Goal: Information Seeking & Learning: Find contact information

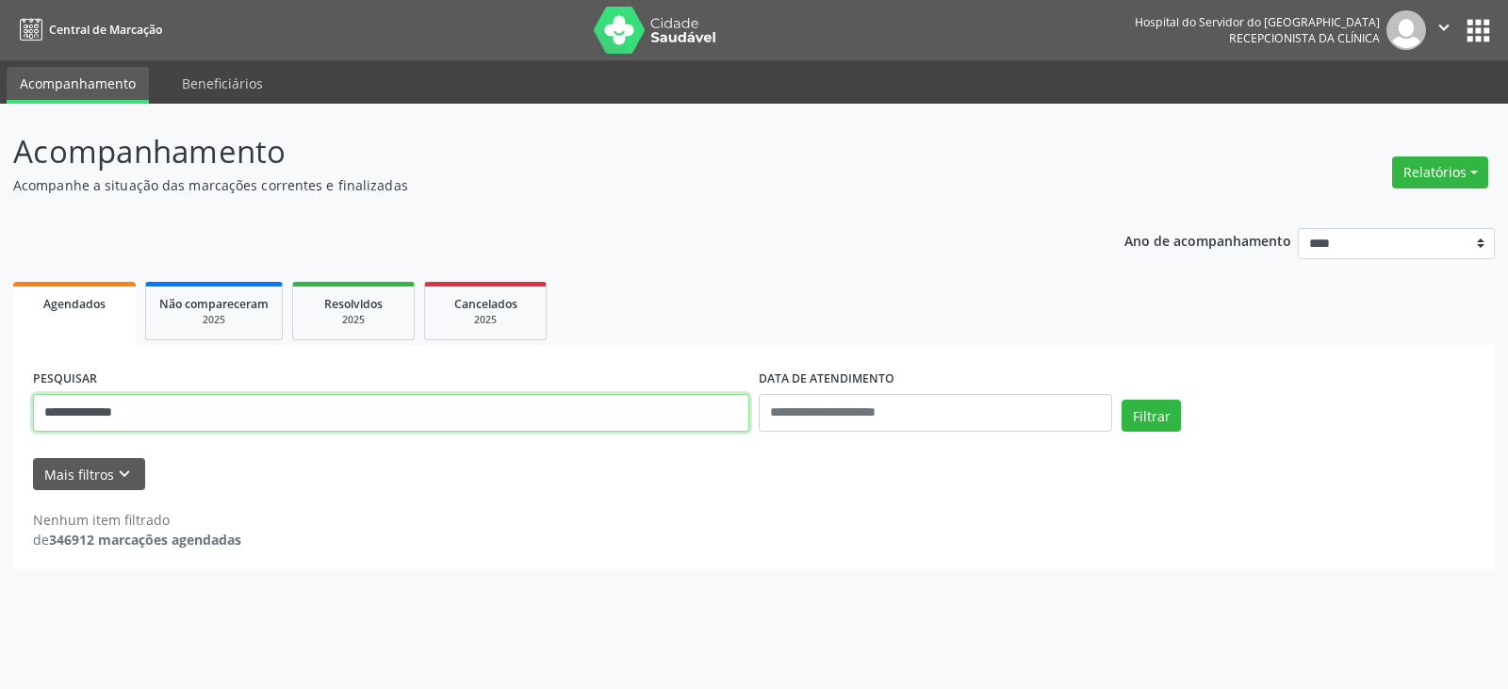
drag, startPoint x: 383, startPoint y: 404, endPoint x: 0, endPoint y: 414, distance: 382.8
click at [0, 414] on div "**********" at bounding box center [754, 396] width 1508 height 585
paste input "**********"
type input "**********"
click at [1122, 400] on button "Filtrar" at bounding box center [1151, 416] width 59 height 32
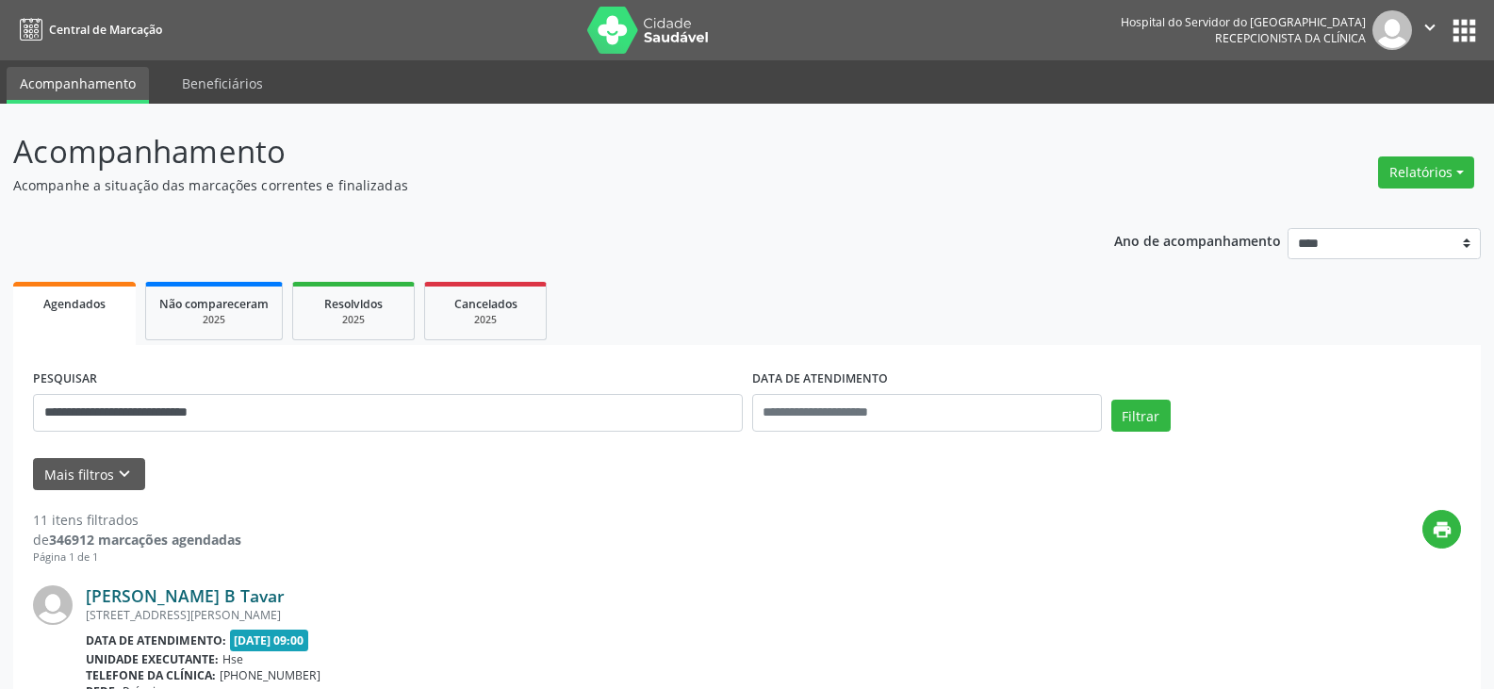
click at [285, 592] on link "[PERSON_NAME] B Tavar" at bounding box center [185, 595] width 199 height 21
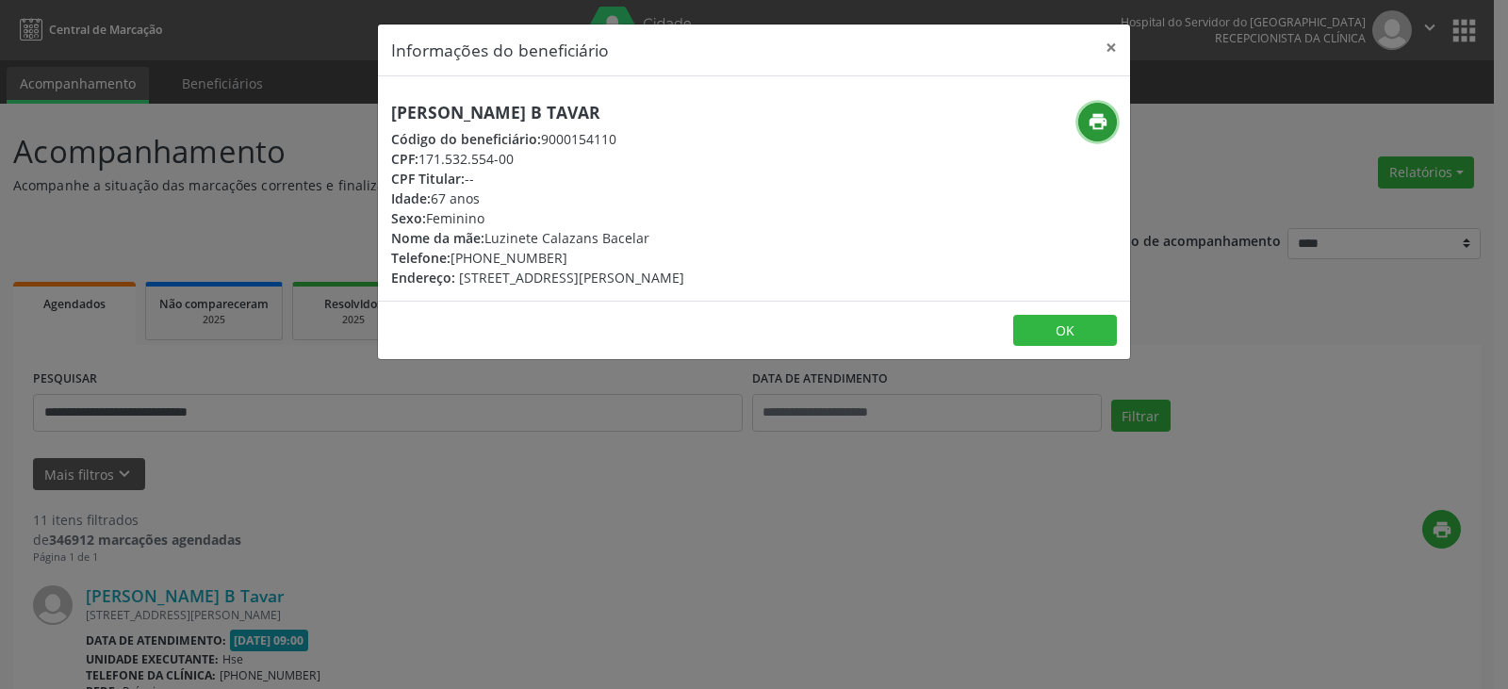
click at [1106, 115] on icon "print" at bounding box center [1098, 121] width 21 height 21
drag, startPoint x: 481, startPoint y: 256, endPoint x: 555, endPoint y: 263, distance: 74.8
click at [555, 263] on div "Telefone: [PHONE_NUMBER]" at bounding box center [537, 258] width 293 height 20
copy div "99913-5353"
click at [1102, 40] on button "×" at bounding box center [1112, 48] width 38 height 46
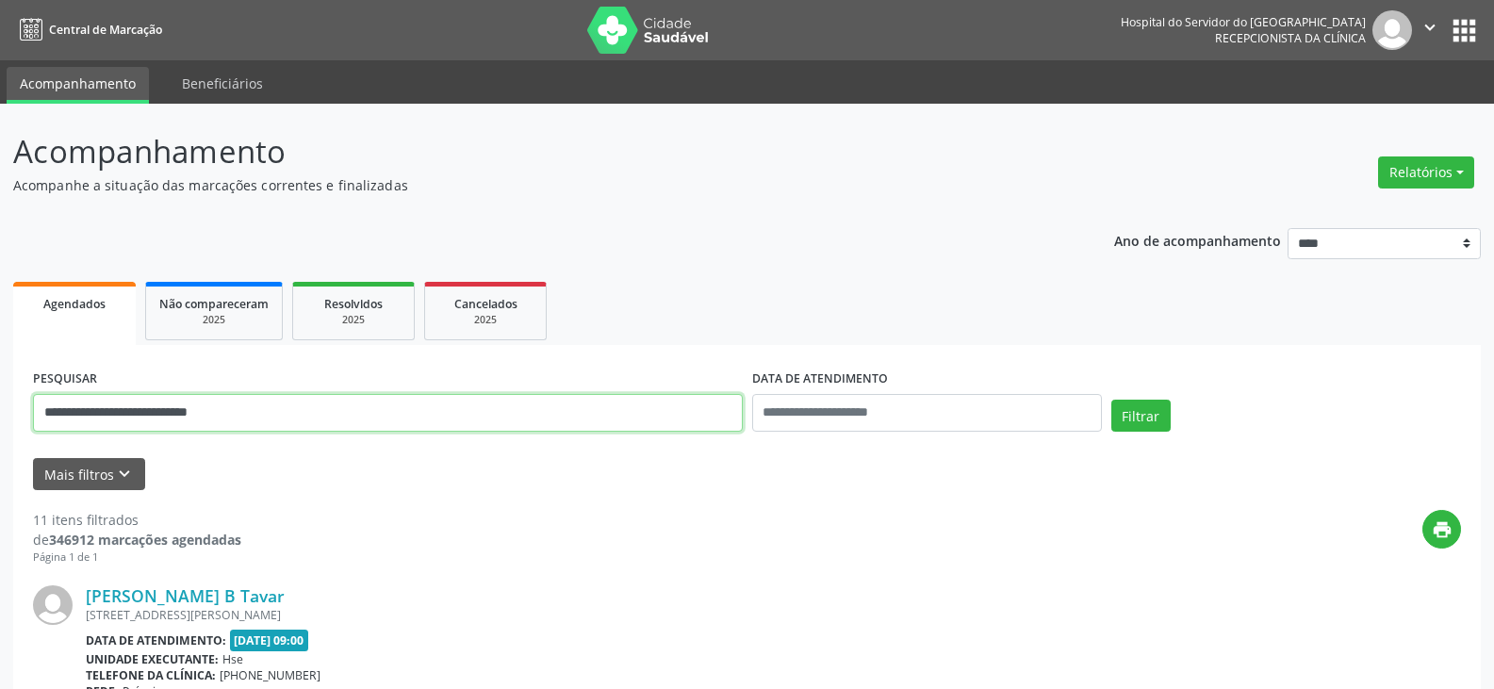
drag, startPoint x: 375, startPoint y: 402, endPoint x: 0, endPoint y: 376, distance: 376.0
click at [1111, 400] on button "Filtrar" at bounding box center [1140, 416] width 59 height 32
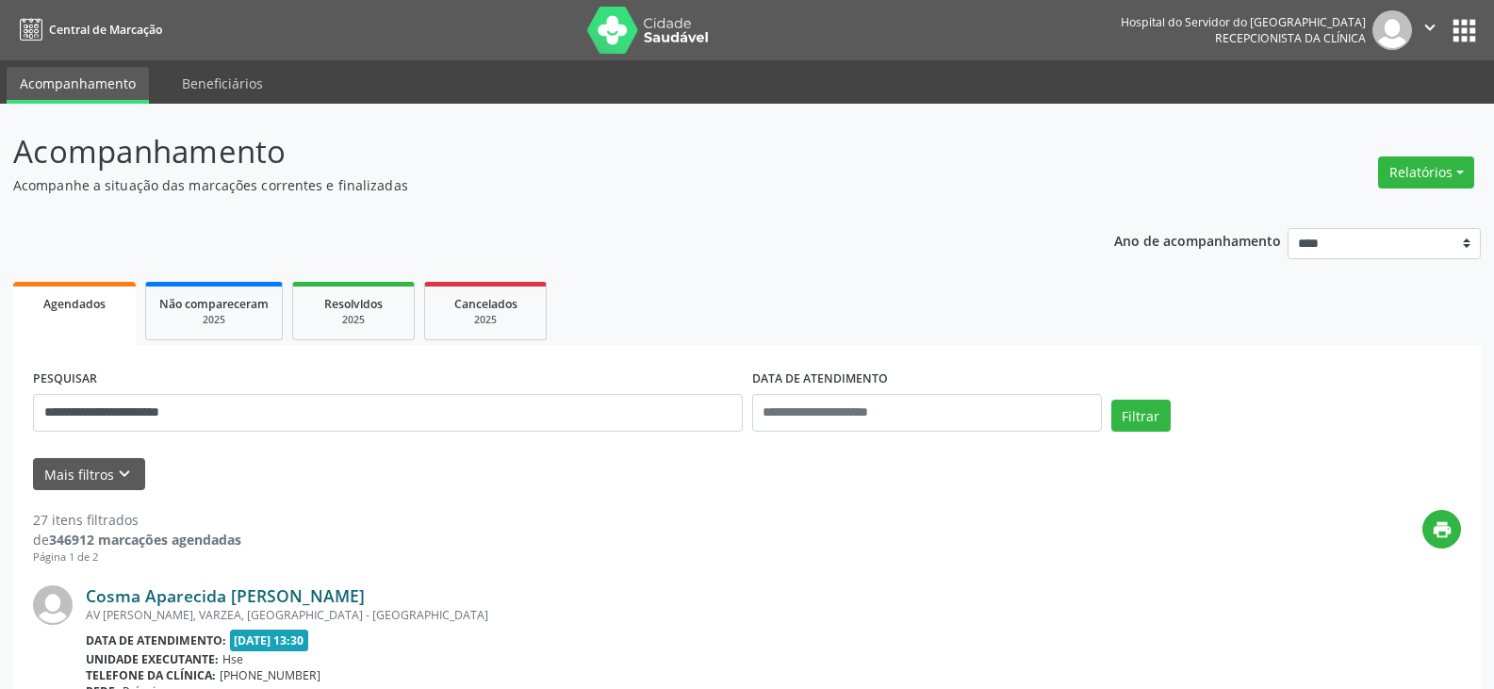
click at [224, 593] on link "Cosma Aparecida [PERSON_NAME]" at bounding box center [225, 595] width 279 height 21
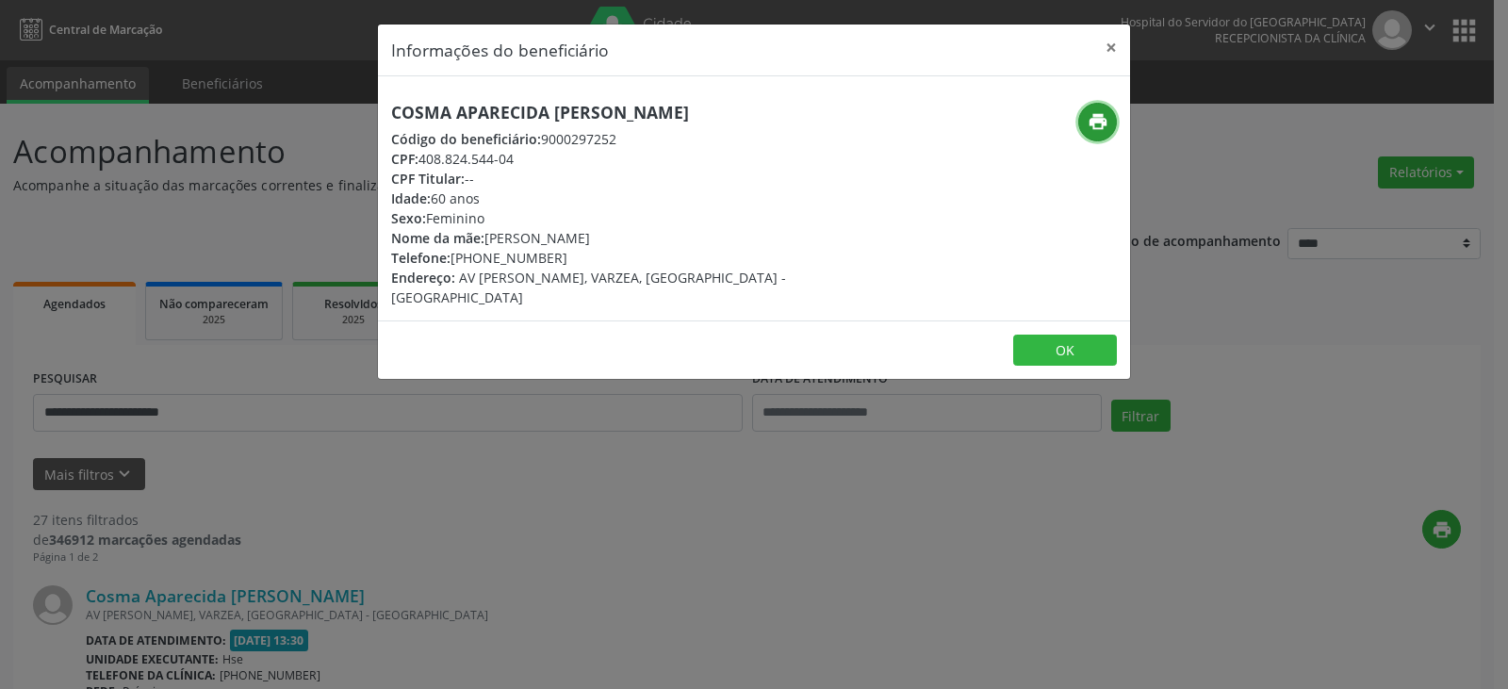
click at [1102, 125] on icon "print" at bounding box center [1098, 121] width 21 height 21
drag, startPoint x: 478, startPoint y: 258, endPoint x: 563, endPoint y: 259, distance: 84.8
click at [563, 259] on div "Telefone: [PHONE_NUMBER]" at bounding box center [628, 258] width 475 height 20
copy div "99743-3090"
click at [1112, 51] on button "×" at bounding box center [1112, 48] width 38 height 46
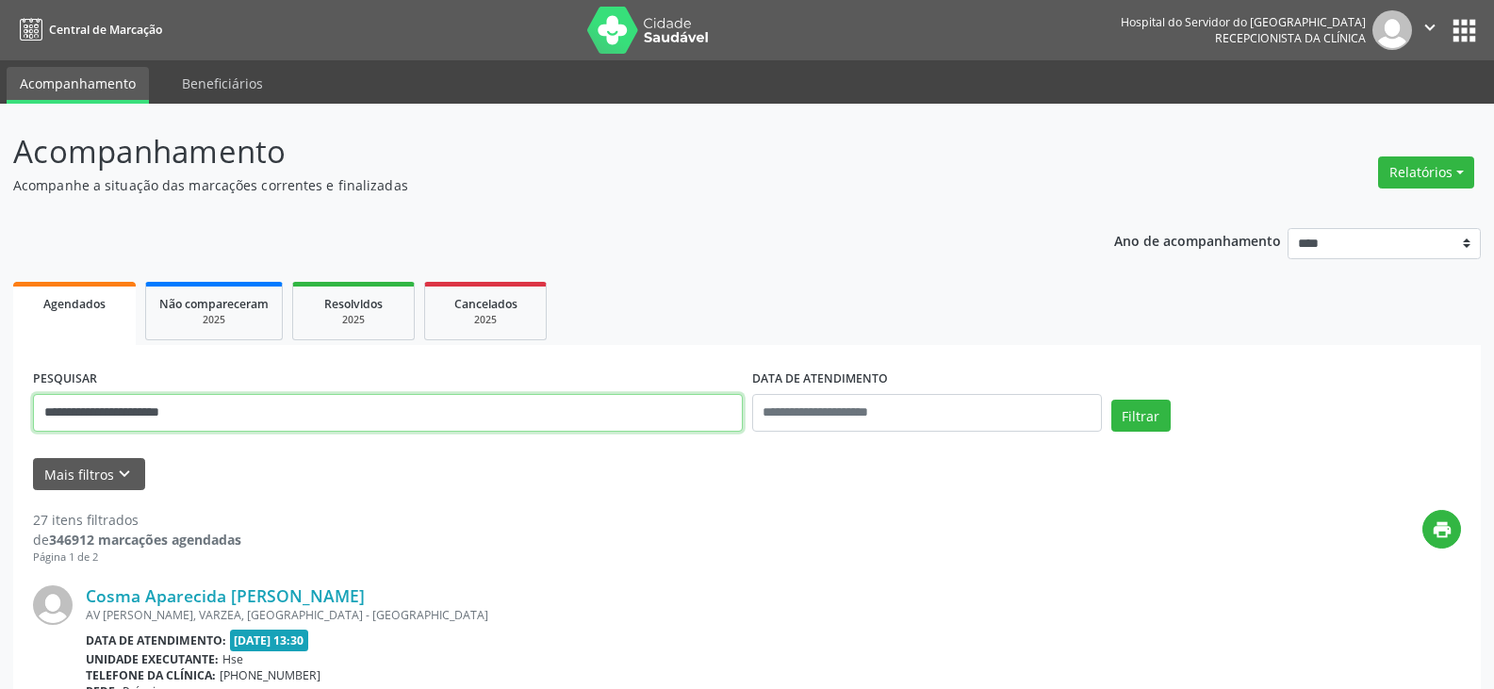
drag, startPoint x: 280, startPoint y: 405, endPoint x: 0, endPoint y: 418, distance: 280.2
type input "*"
type input "**********"
click at [1111, 400] on button "Filtrar" at bounding box center [1140, 416] width 59 height 32
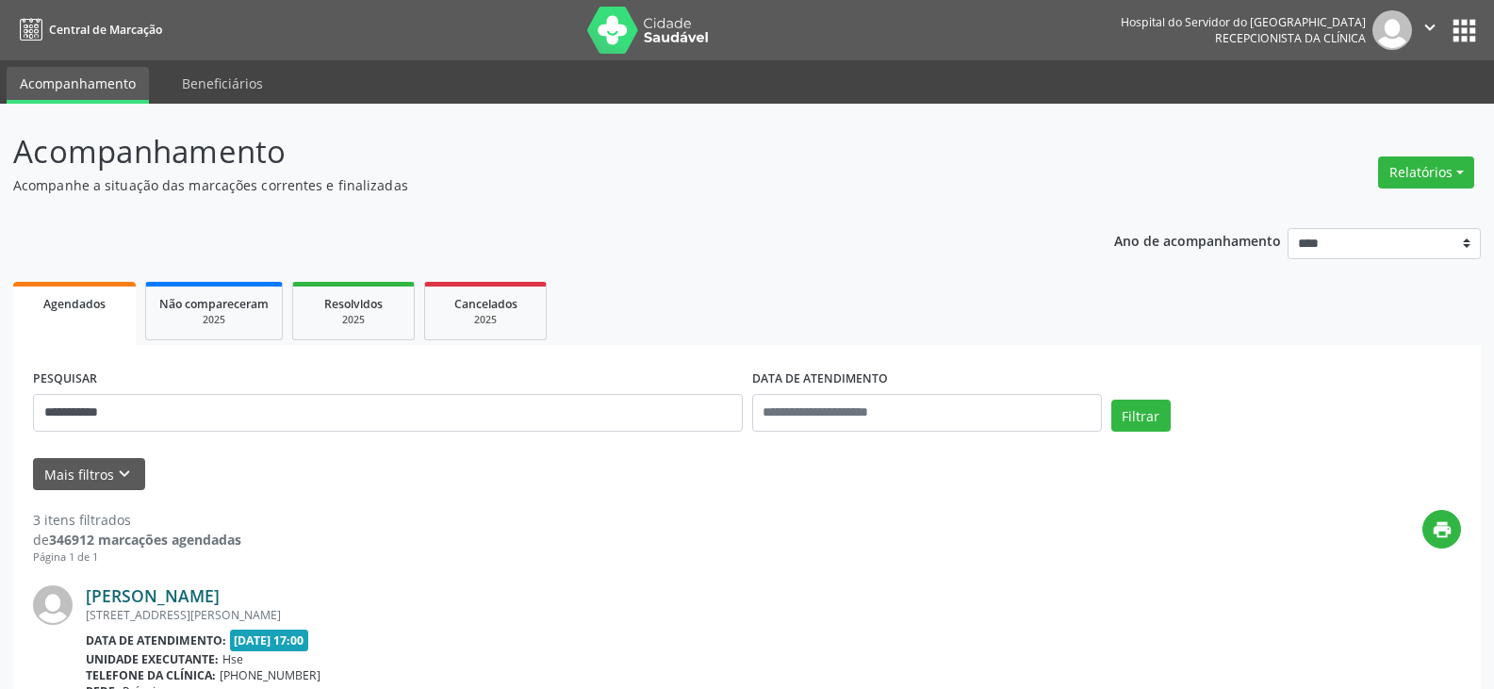
click at [220, 589] on link "[PERSON_NAME]" at bounding box center [153, 595] width 134 height 21
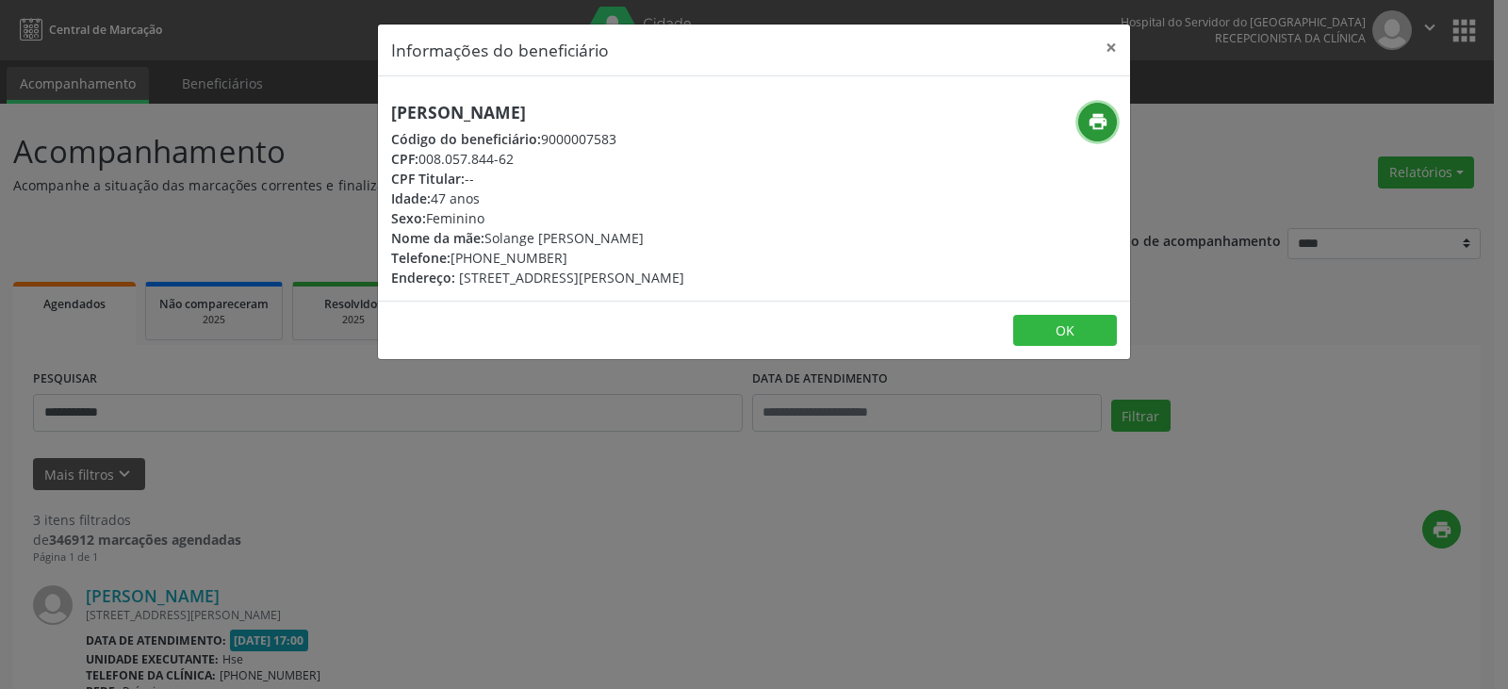
click at [1097, 113] on icon "print" at bounding box center [1098, 121] width 21 height 21
click at [1109, 52] on button "×" at bounding box center [1112, 48] width 38 height 46
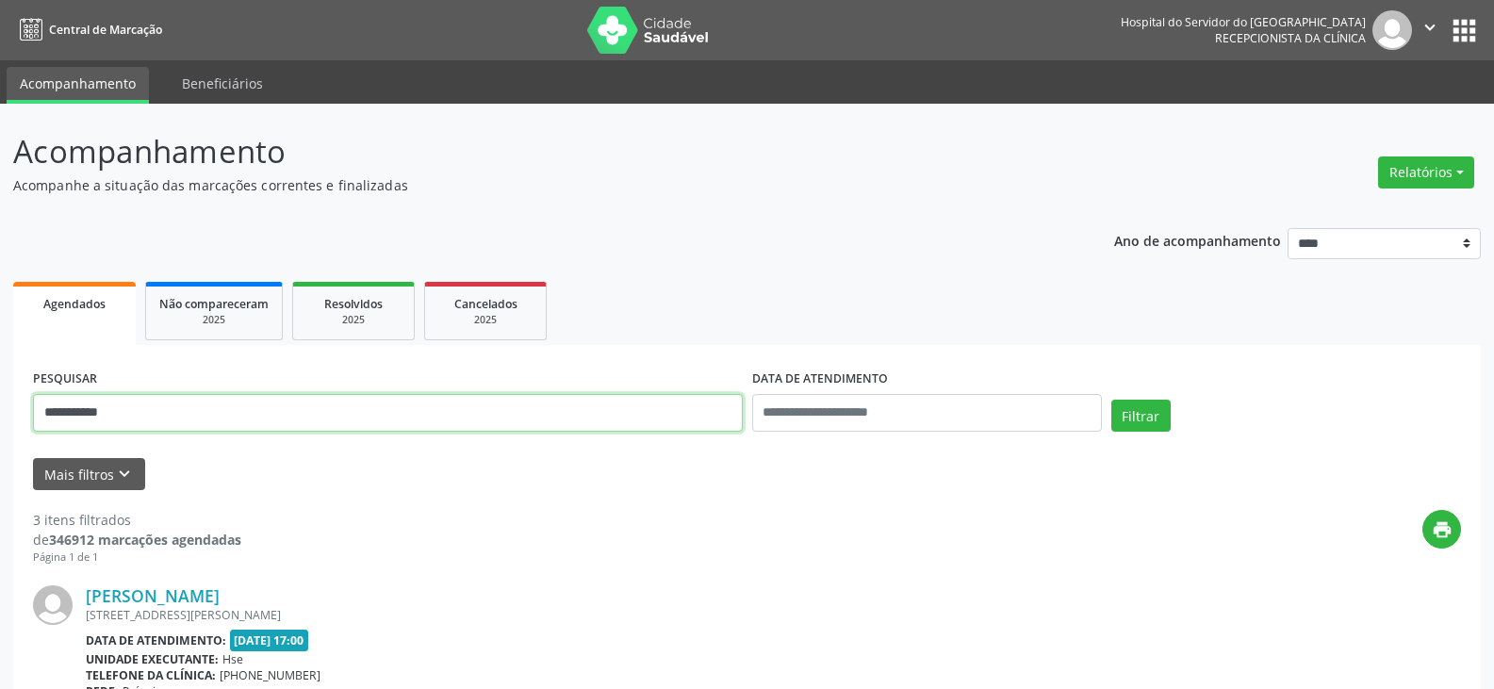
drag, startPoint x: 390, startPoint y: 407, endPoint x: 0, endPoint y: 374, distance: 391.6
click at [1111, 400] on button "Filtrar" at bounding box center [1140, 416] width 59 height 32
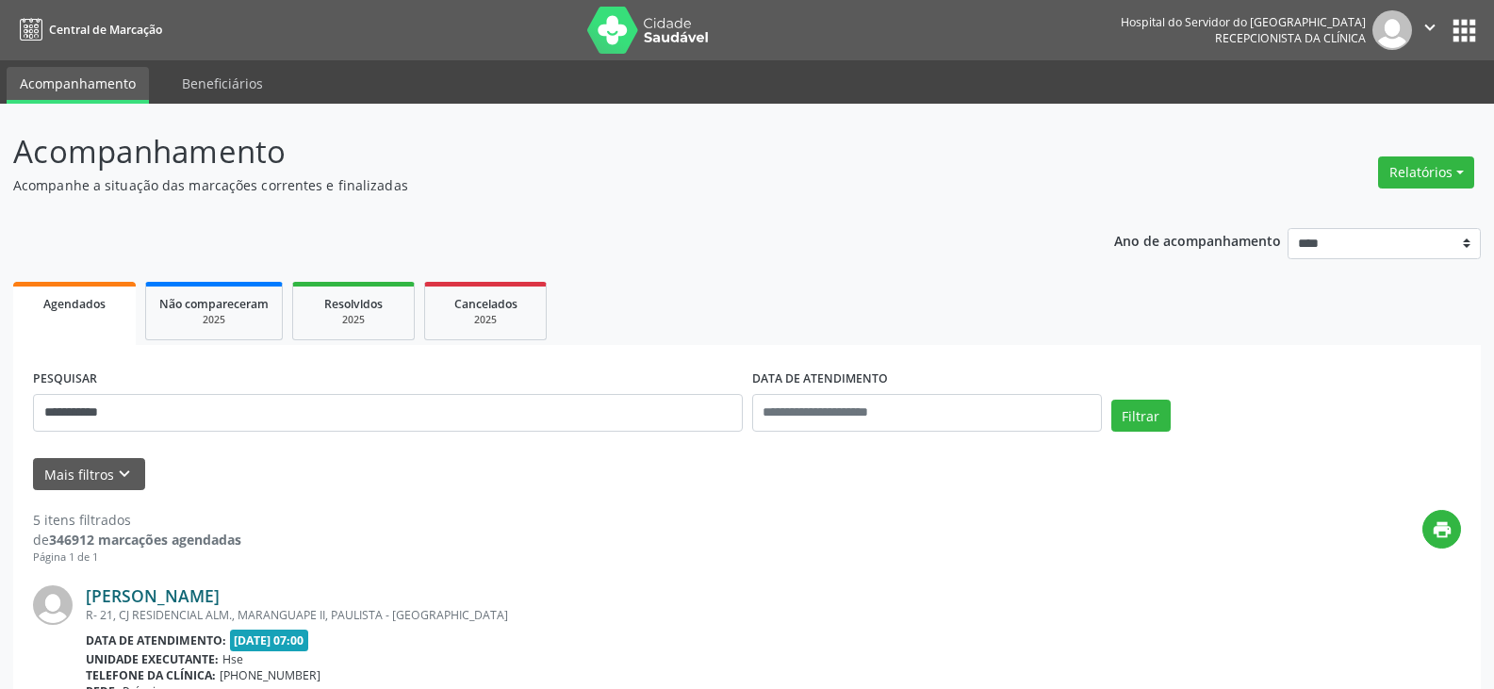
click at [220, 598] on link "[PERSON_NAME]" at bounding box center [153, 595] width 134 height 21
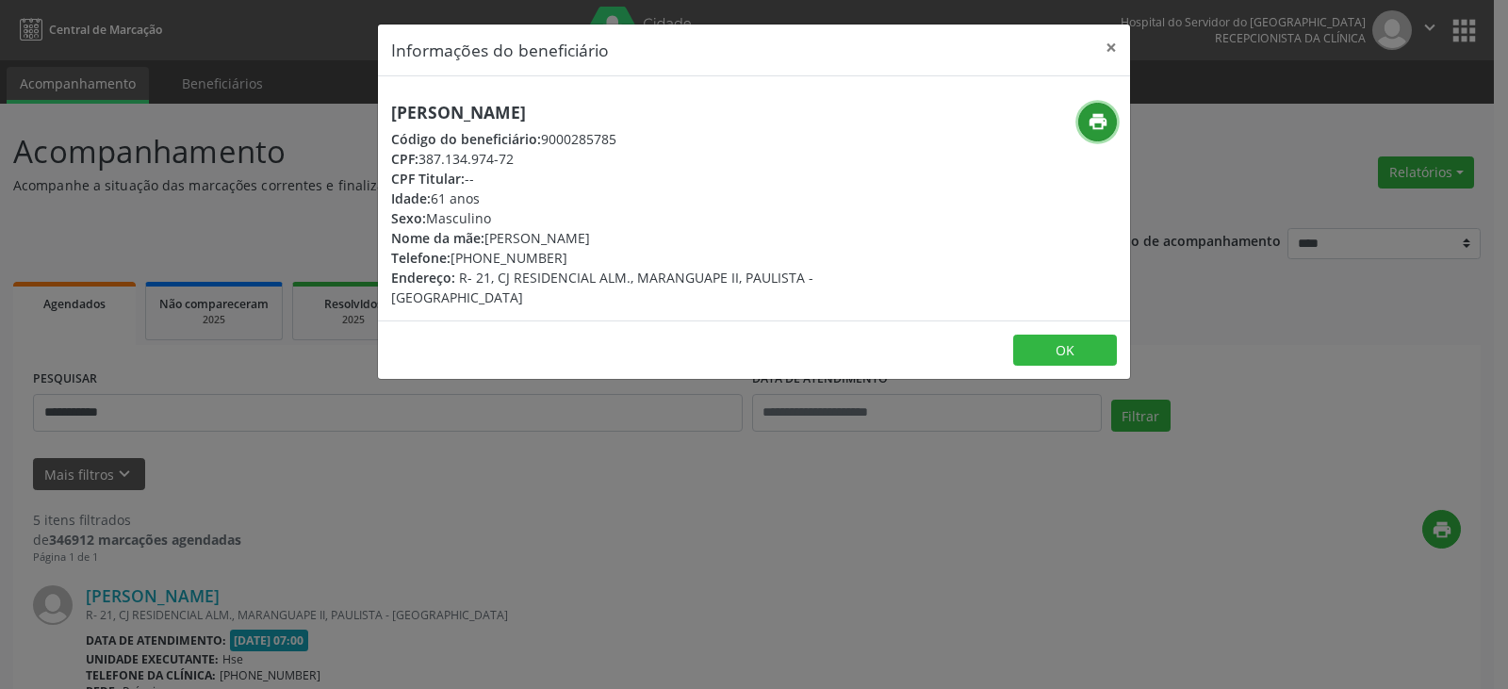
click at [1111, 124] on button "print" at bounding box center [1097, 122] width 39 height 39
drag, startPoint x: 482, startPoint y: 259, endPoint x: 554, endPoint y: 259, distance: 72.6
click at [554, 259] on div "Telefone: [PHONE_NUMBER]" at bounding box center [628, 258] width 475 height 20
copy div "98750-5323"
click at [1100, 45] on button "×" at bounding box center [1112, 48] width 38 height 46
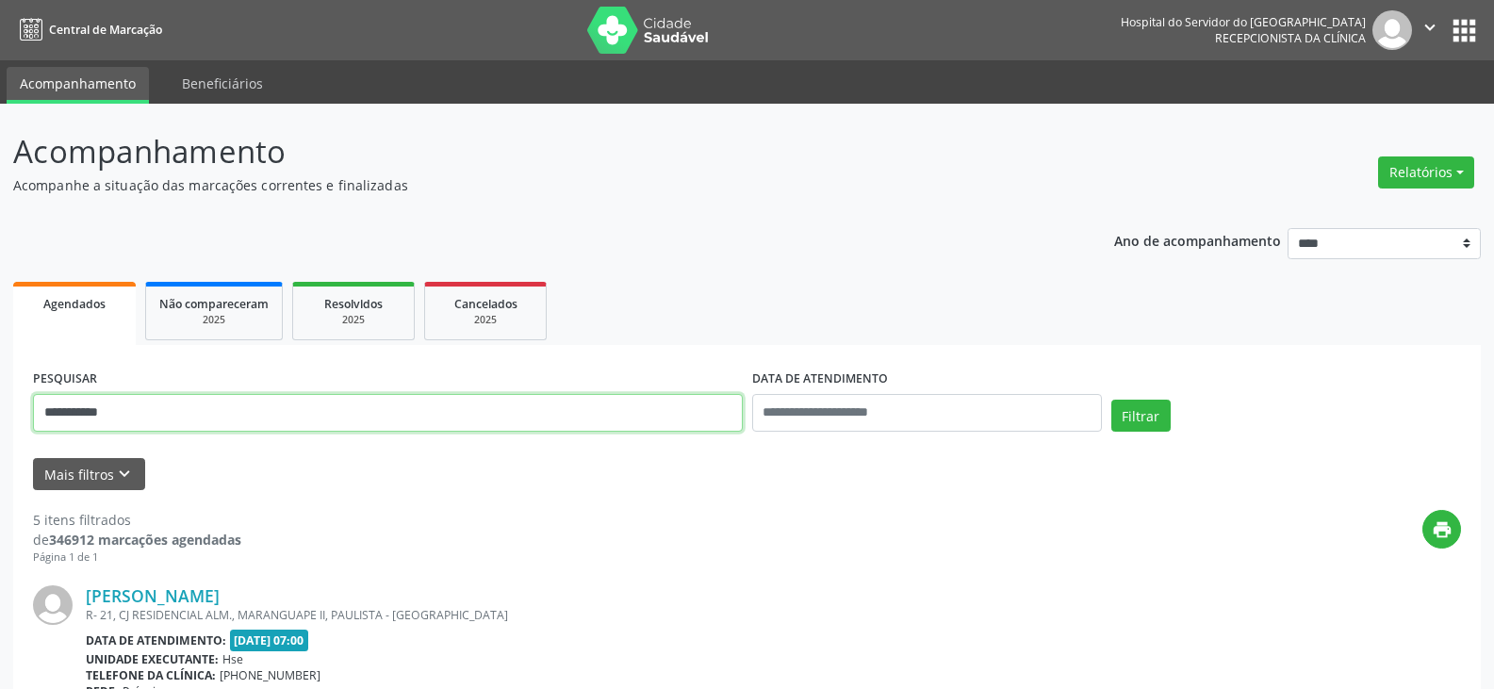
drag, startPoint x: 403, startPoint y: 412, endPoint x: 18, endPoint y: 422, distance: 384.7
paste input "**********"
click at [1111, 400] on button "Filtrar" at bounding box center [1140, 416] width 59 height 32
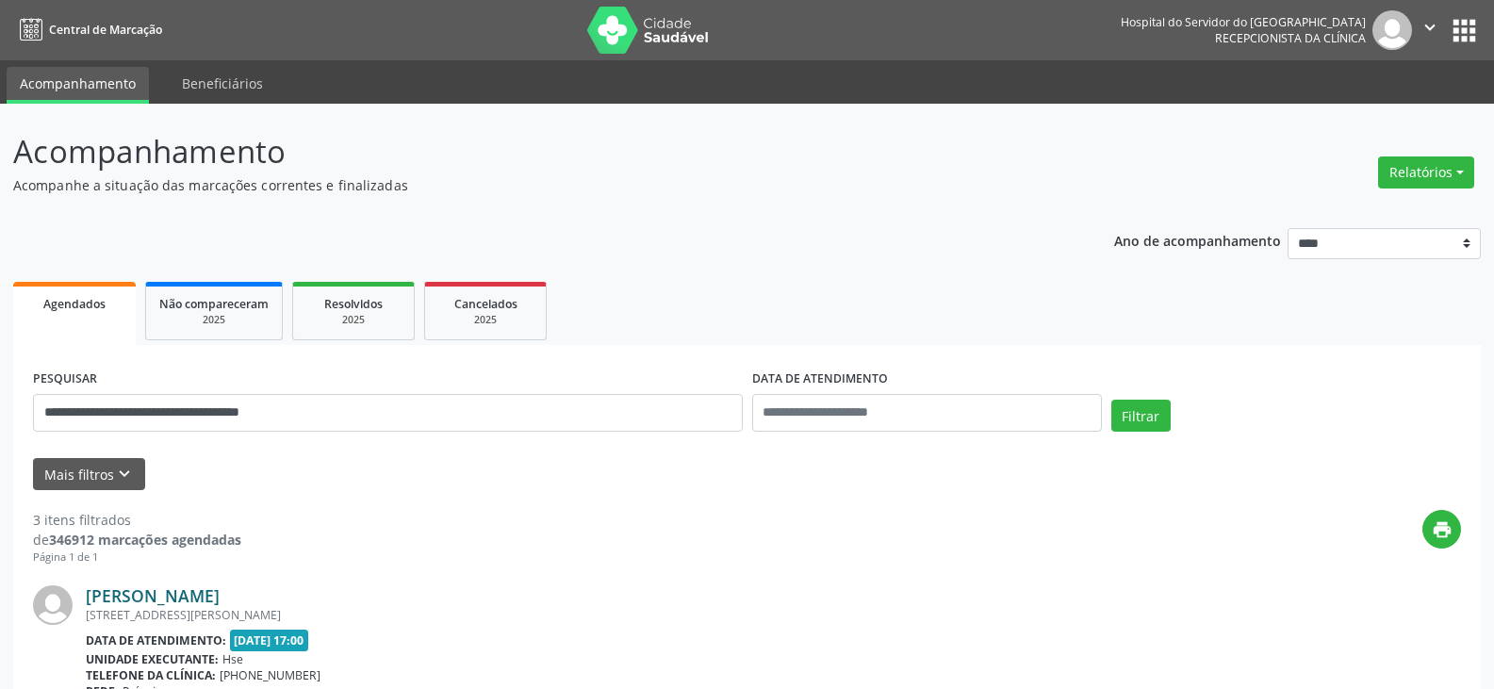
click at [220, 601] on link "[PERSON_NAME]" at bounding box center [153, 595] width 134 height 21
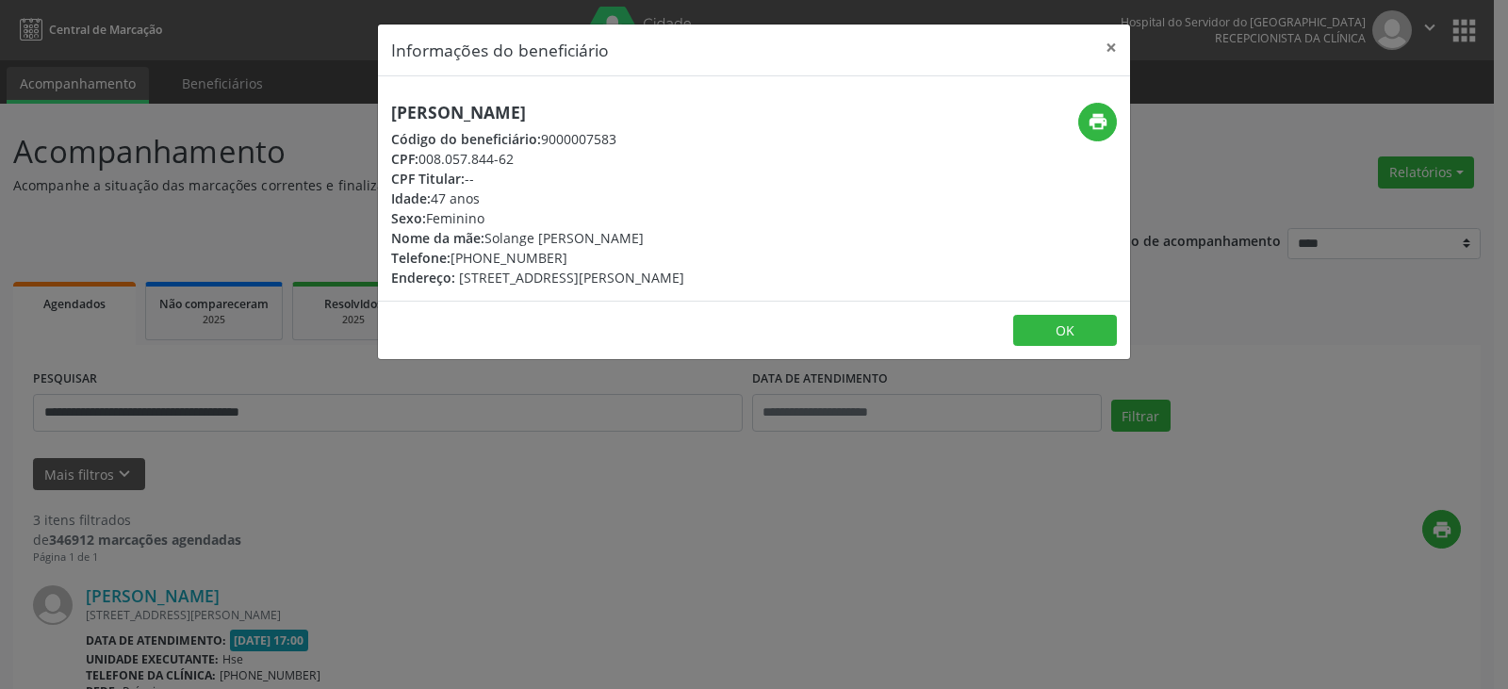
drag, startPoint x: 480, startPoint y: 251, endPoint x: 560, endPoint y: 251, distance: 80.1
click at [560, 251] on div "Telefone: [PHONE_NUMBER]" at bounding box center [537, 258] width 293 height 20
copy div "99920-1021"
click at [1113, 43] on button "×" at bounding box center [1112, 48] width 38 height 46
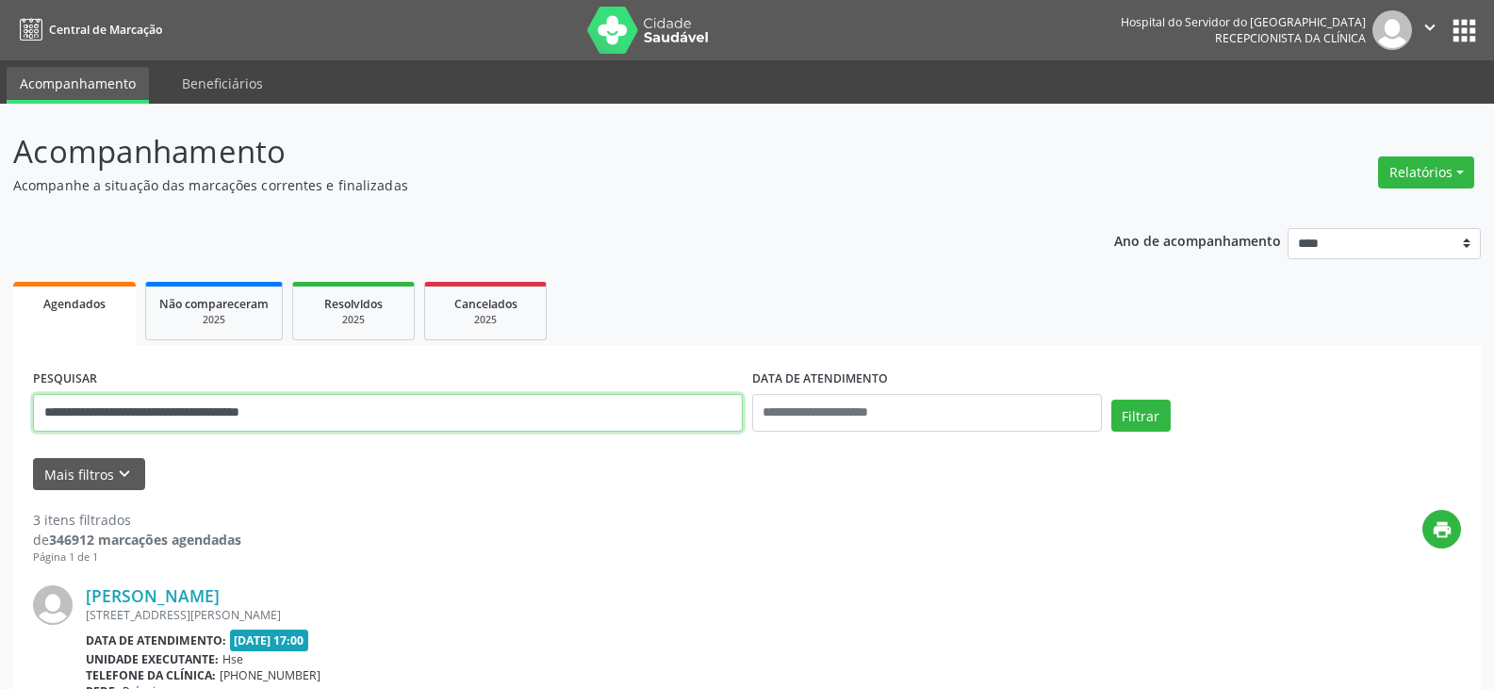
drag, startPoint x: 411, startPoint y: 407, endPoint x: 0, endPoint y: 412, distance: 411.0
click at [1111, 400] on button "Filtrar" at bounding box center [1140, 416] width 59 height 32
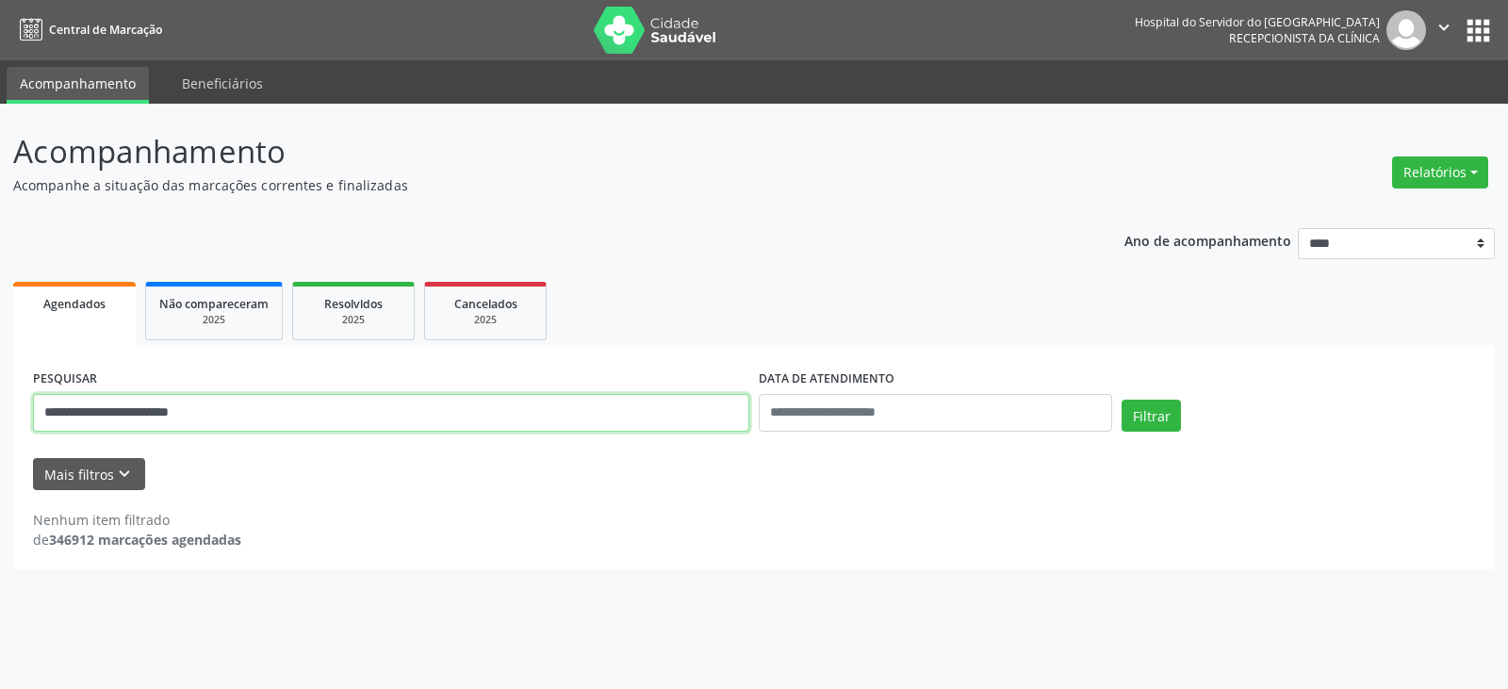
click at [330, 410] on input "**********" at bounding box center [391, 413] width 716 height 38
type input "**********"
click at [1122, 400] on button "Filtrar" at bounding box center [1151, 416] width 59 height 32
click at [231, 410] on input "**********" at bounding box center [391, 413] width 716 height 38
click at [1122, 400] on button "Filtrar" at bounding box center [1151, 416] width 59 height 32
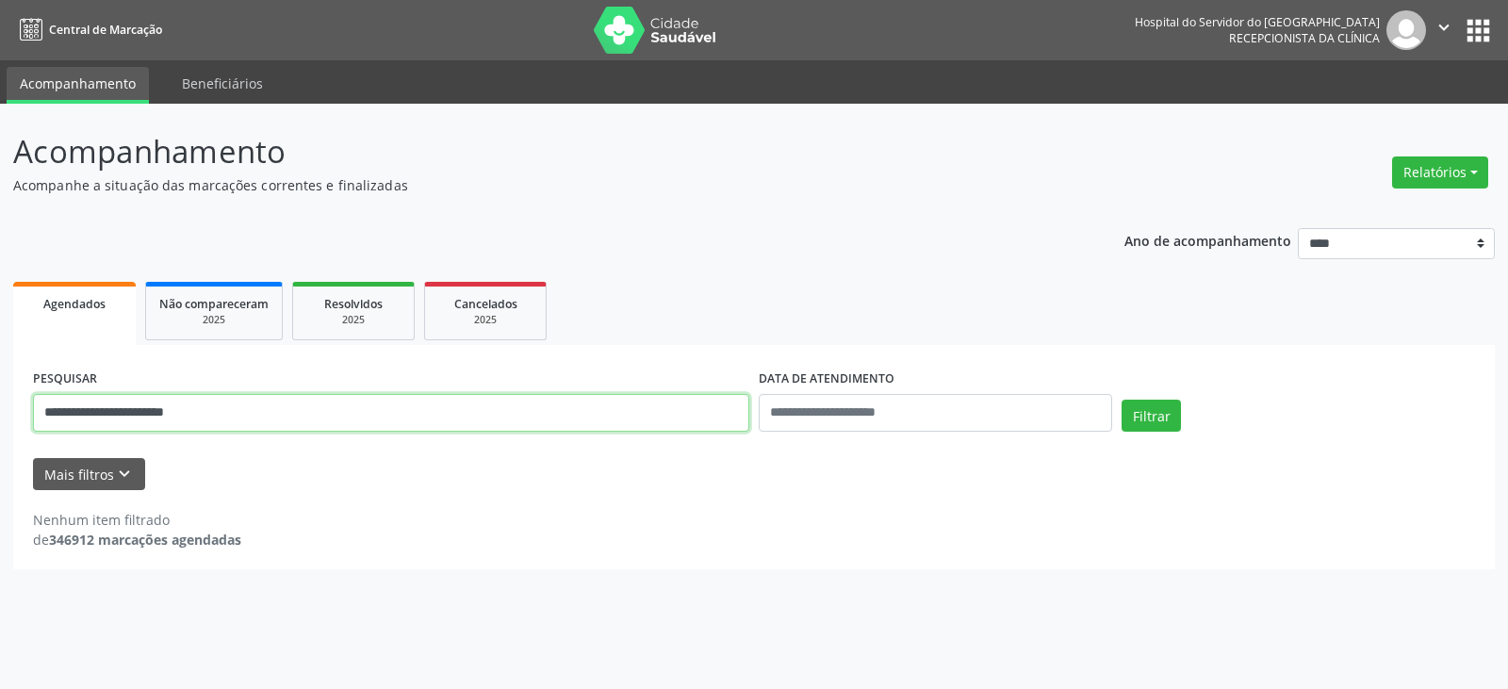
click at [234, 394] on input "**********" at bounding box center [391, 413] width 716 height 38
drag, startPoint x: 246, startPoint y: 411, endPoint x: 28, endPoint y: 399, distance: 218.1
click at [28, 399] on div "**********" at bounding box center [391, 405] width 726 height 80
click at [1122, 400] on button "Filtrar" at bounding box center [1151, 416] width 59 height 32
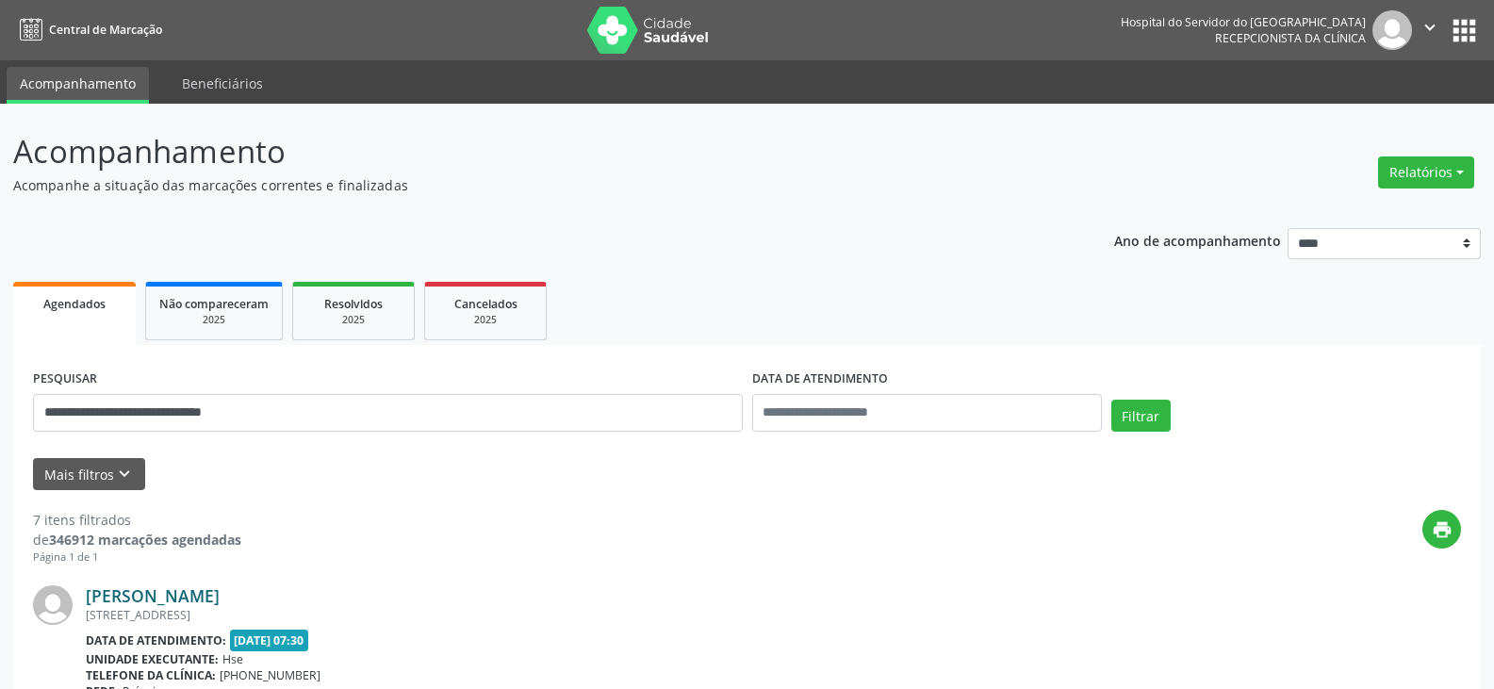
click at [124, 597] on link "[PERSON_NAME]" at bounding box center [153, 595] width 134 height 21
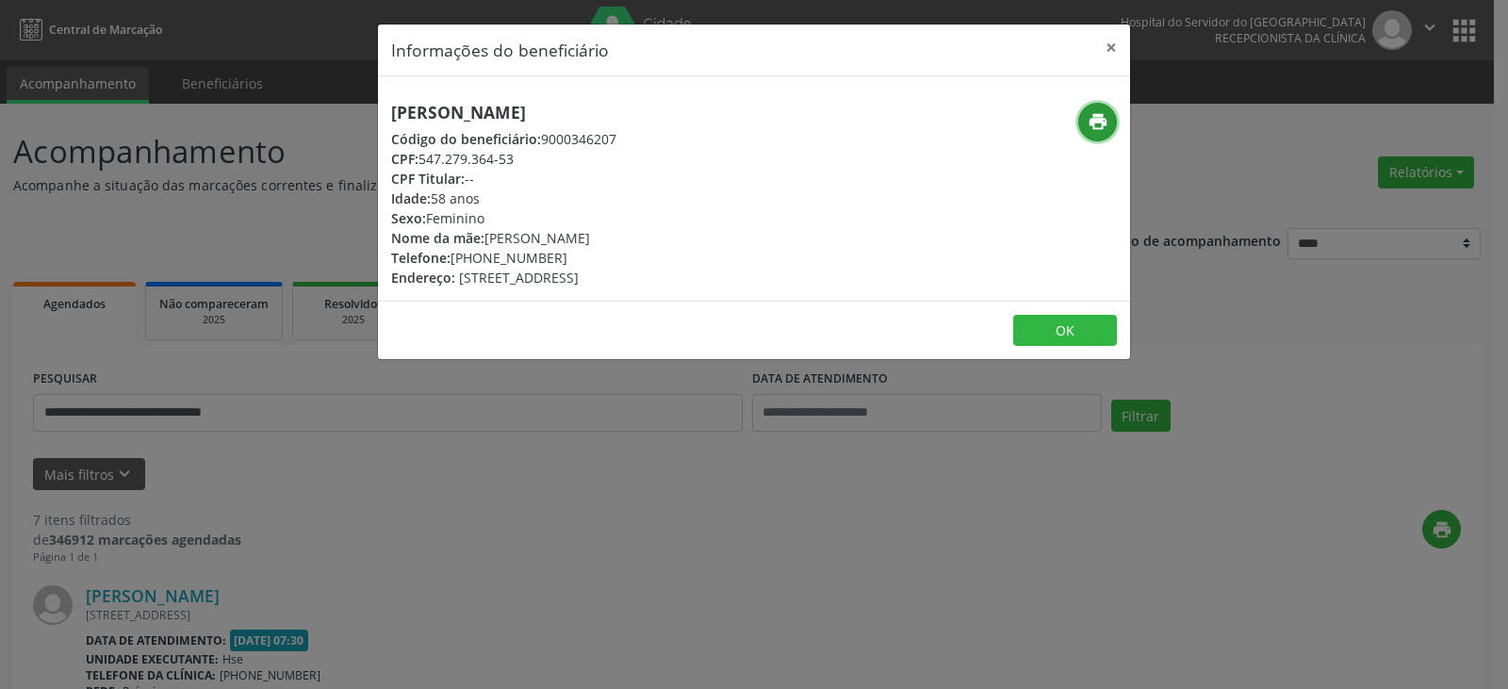
click at [1107, 120] on icon "print" at bounding box center [1098, 121] width 21 height 21
drag, startPoint x: 481, startPoint y: 255, endPoint x: 593, endPoint y: 255, distance: 112.2
click at [593, 255] on div "Telefone: [PHONE_NUMBER]" at bounding box center [503, 258] width 225 height 20
copy div "98725-6935"
click at [1110, 43] on button "×" at bounding box center [1112, 48] width 38 height 46
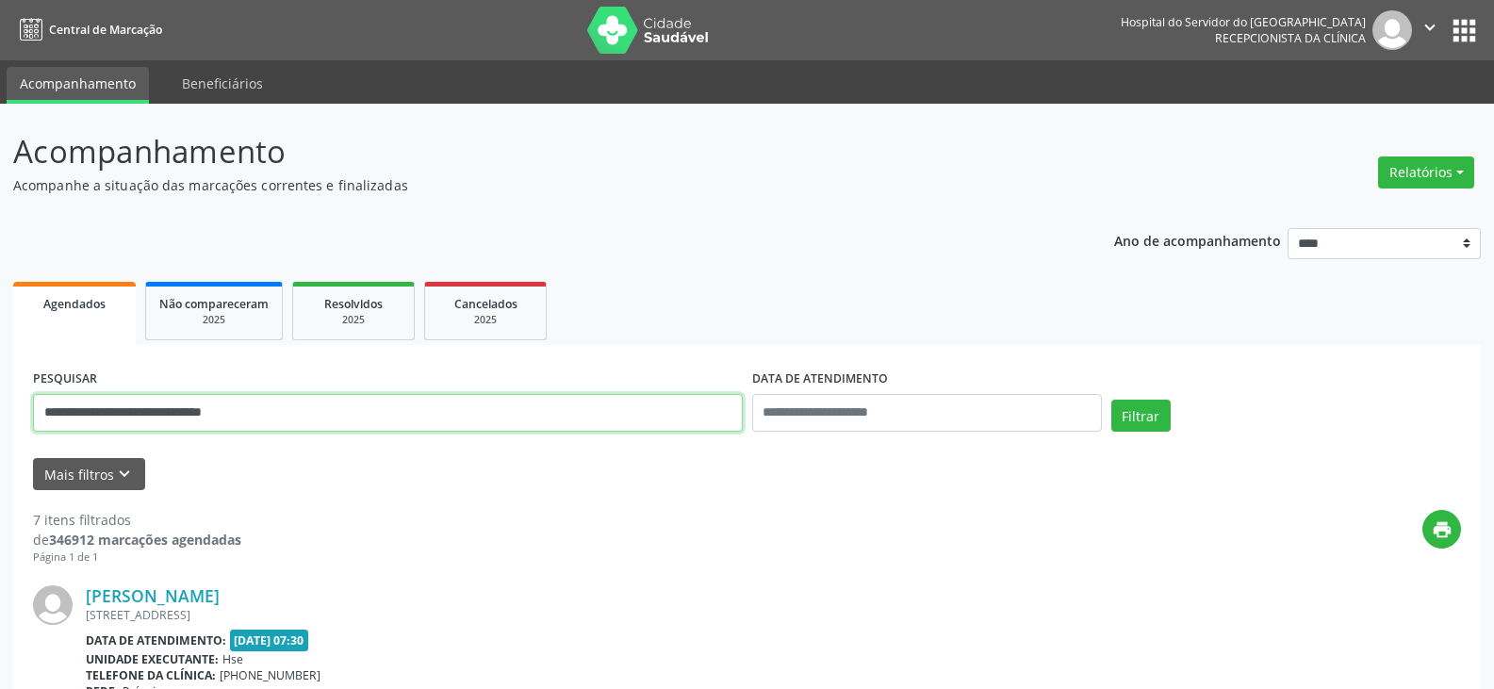
drag, startPoint x: 371, startPoint y: 410, endPoint x: 0, endPoint y: 386, distance: 372.1
type input "**********"
click at [1111, 400] on button "Filtrar" at bounding box center [1140, 416] width 59 height 32
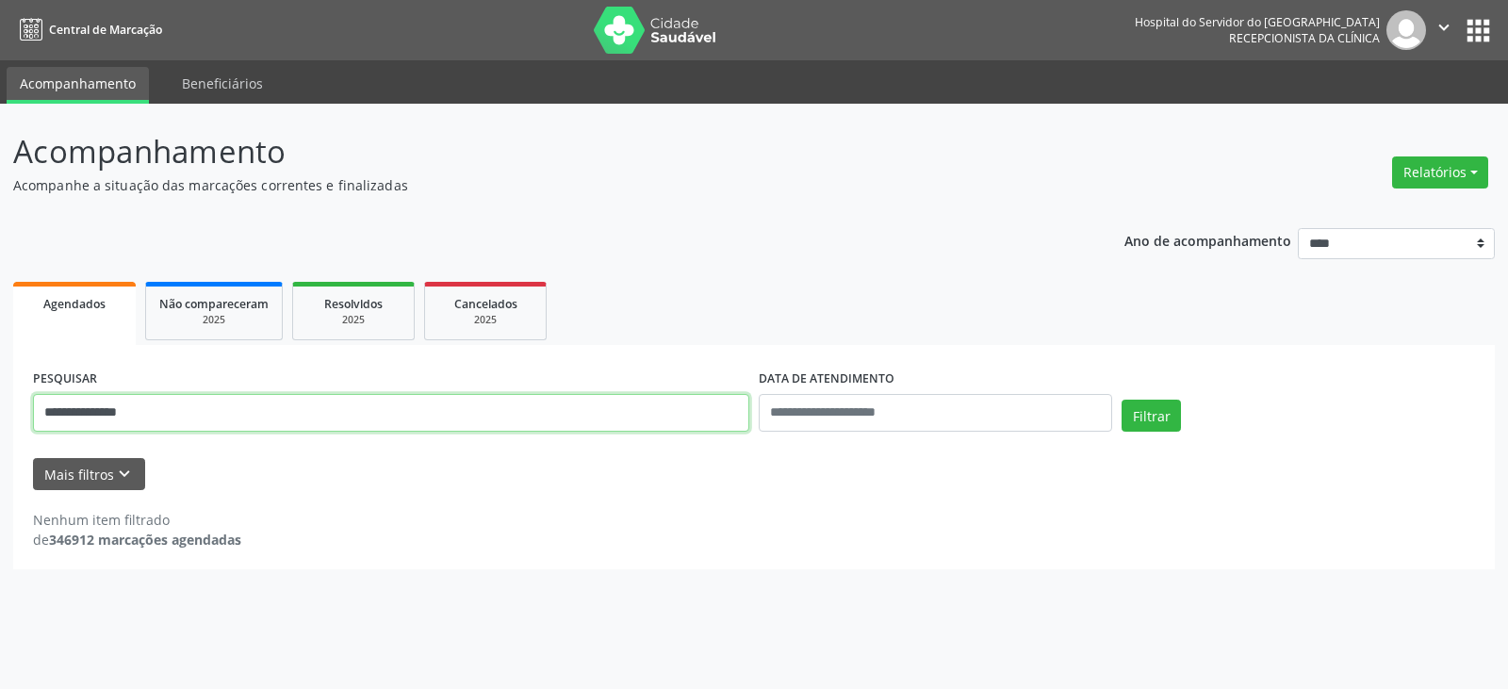
drag, startPoint x: 224, startPoint y: 417, endPoint x: 0, endPoint y: 423, distance: 224.4
click at [0, 423] on div "**********" at bounding box center [754, 396] width 1508 height 585
type input "**********"
click at [1122, 400] on button "Filtrar" at bounding box center [1151, 416] width 59 height 32
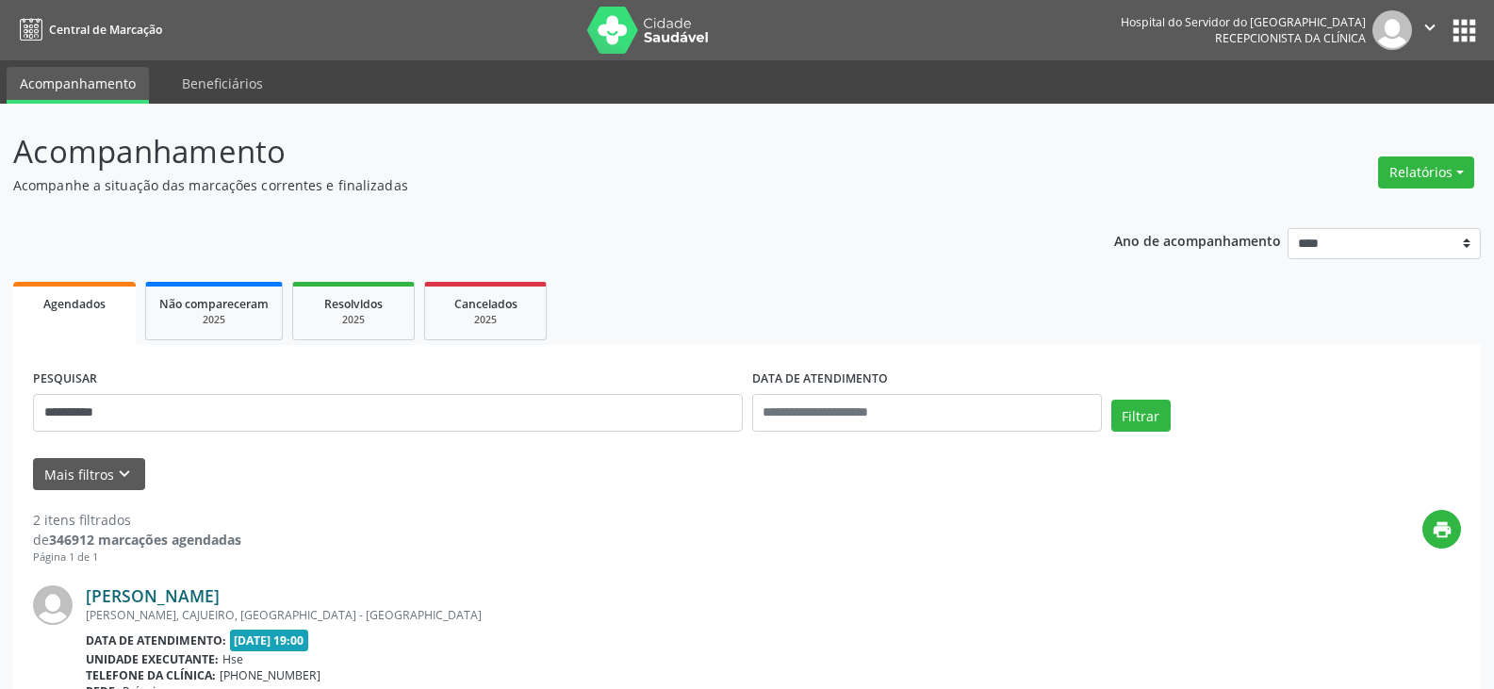
click at [170, 598] on link "[PERSON_NAME]" at bounding box center [153, 595] width 134 height 21
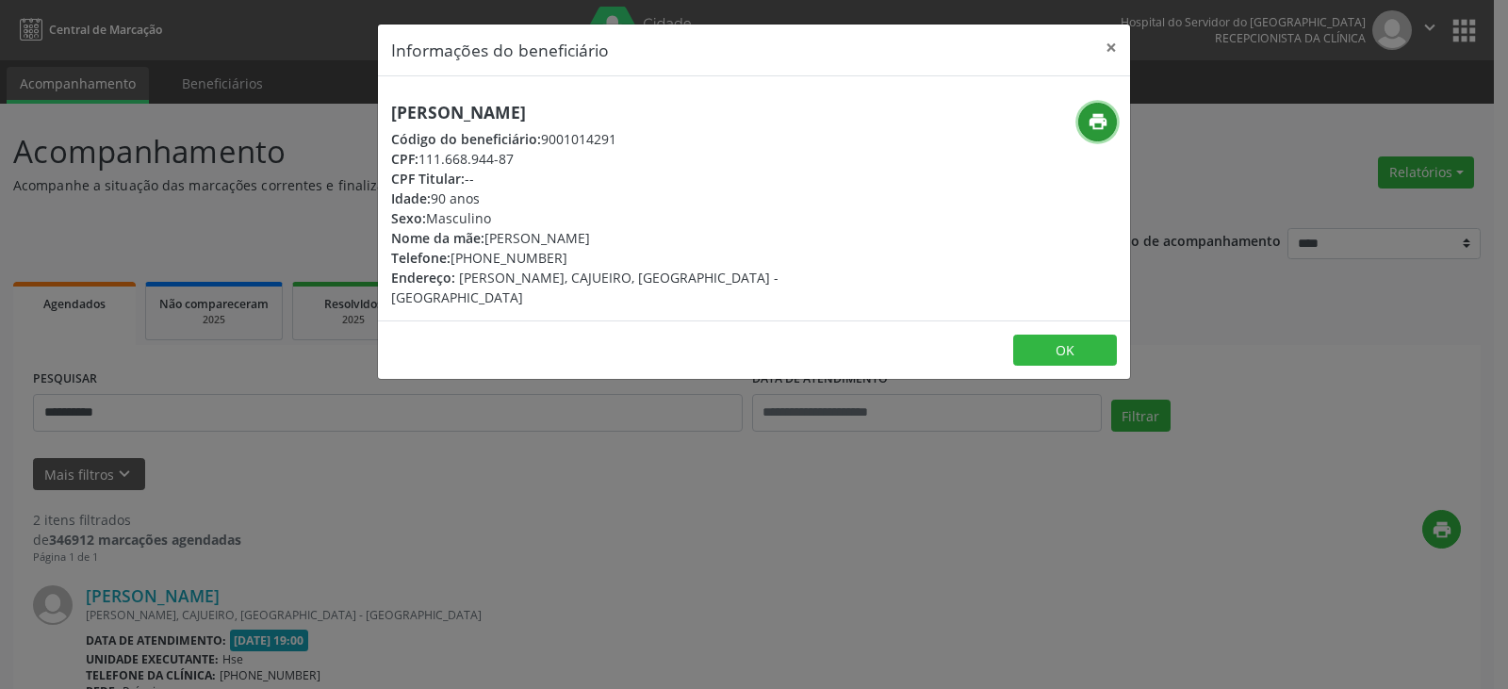
click at [1088, 123] on icon "print" at bounding box center [1098, 121] width 21 height 21
drag, startPoint x: 479, startPoint y: 257, endPoint x: 564, endPoint y: 255, distance: 84.9
click at [564, 255] on div "Telefone: [PHONE_NUMBER]" at bounding box center [628, 258] width 475 height 20
copy div "97336-8865"
click at [501, 257] on div "Telefone: [PHONE_NUMBER]" at bounding box center [628, 258] width 475 height 20
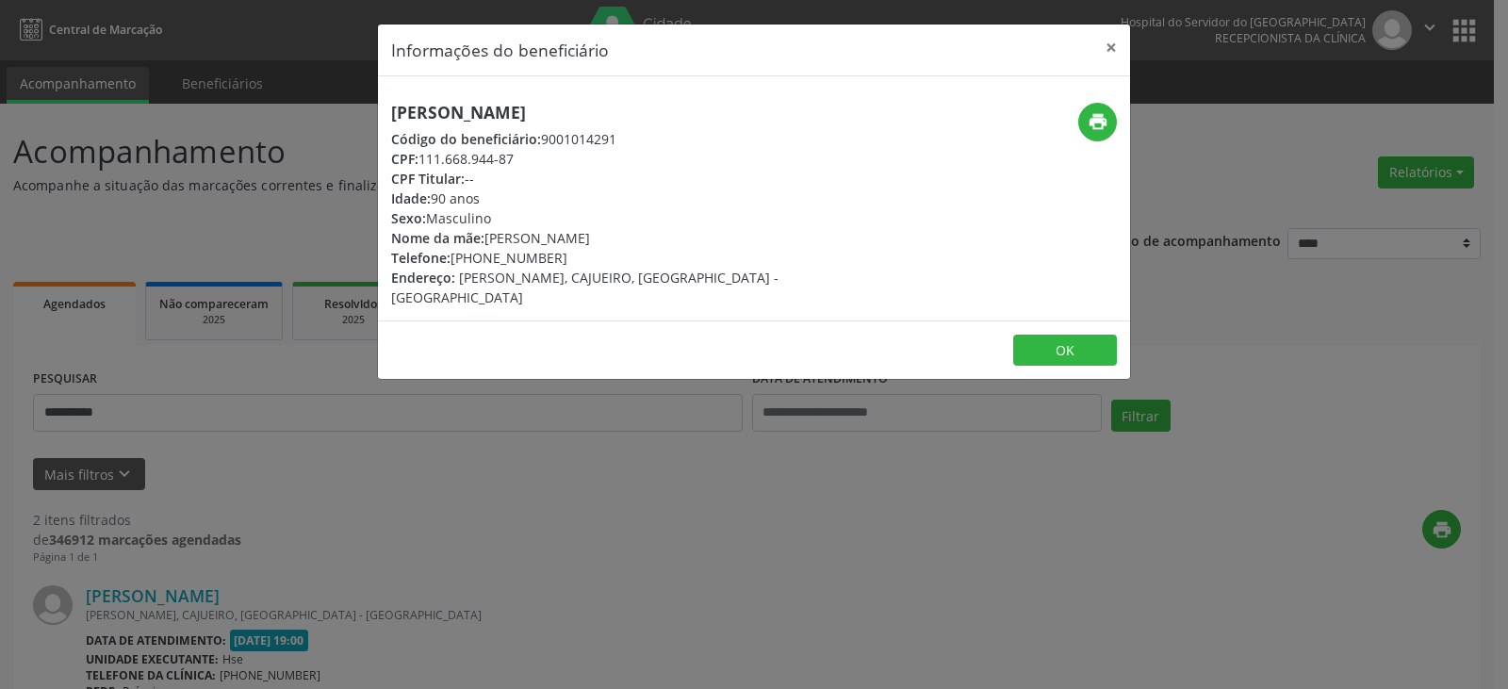
drag, startPoint x: 478, startPoint y: 256, endPoint x: 552, endPoint y: 253, distance: 74.6
click at [552, 253] on div "Telefone: [PHONE_NUMBER]" at bounding box center [628, 258] width 475 height 20
copy div "97336-8865"
drag, startPoint x: 423, startPoint y: 159, endPoint x: 523, endPoint y: 156, distance: 100.0
click at [523, 156] on div "CPF: 111.668.944-87" at bounding box center [628, 159] width 475 height 20
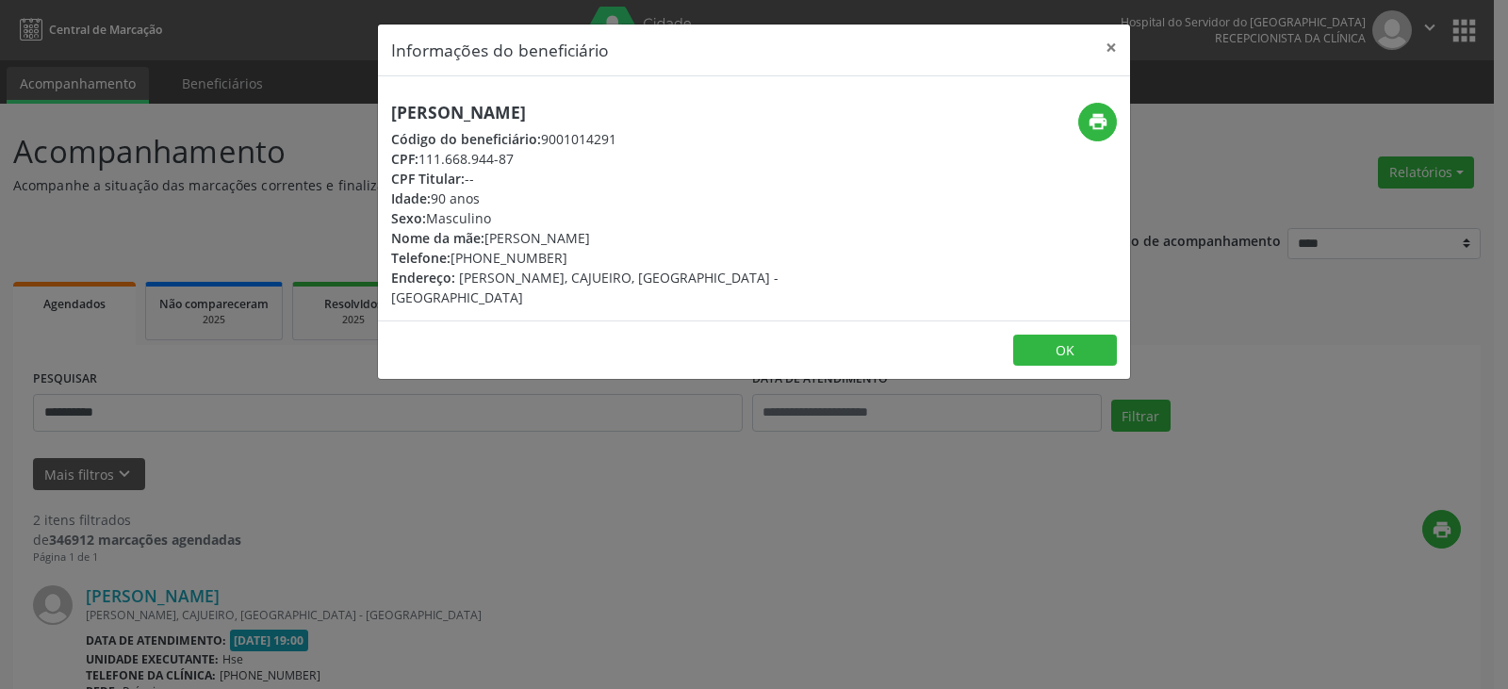
copy div "111.668.944-87"
click at [1111, 55] on button "×" at bounding box center [1112, 48] width 38 height 46
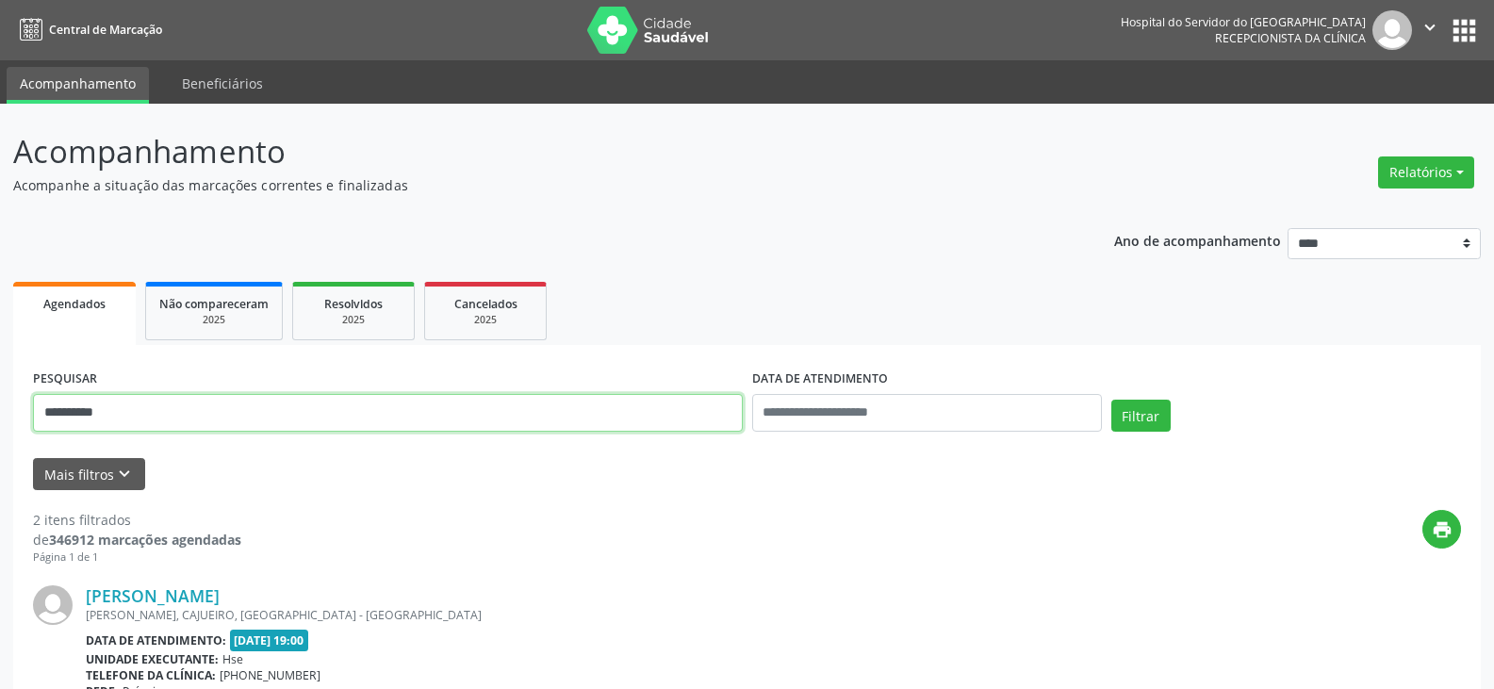
drag, startPoint x: 389, startPoint y: 414, endPoint x: 0, endPoint y: 423, distance: 389.4
click at [0, 423] on div "**********" at bounding box center [747, 631] width 1494 height 1054
click at [1111, 400] on button "Filtrar" at bounding box center [1140, 416] width 59 height 32
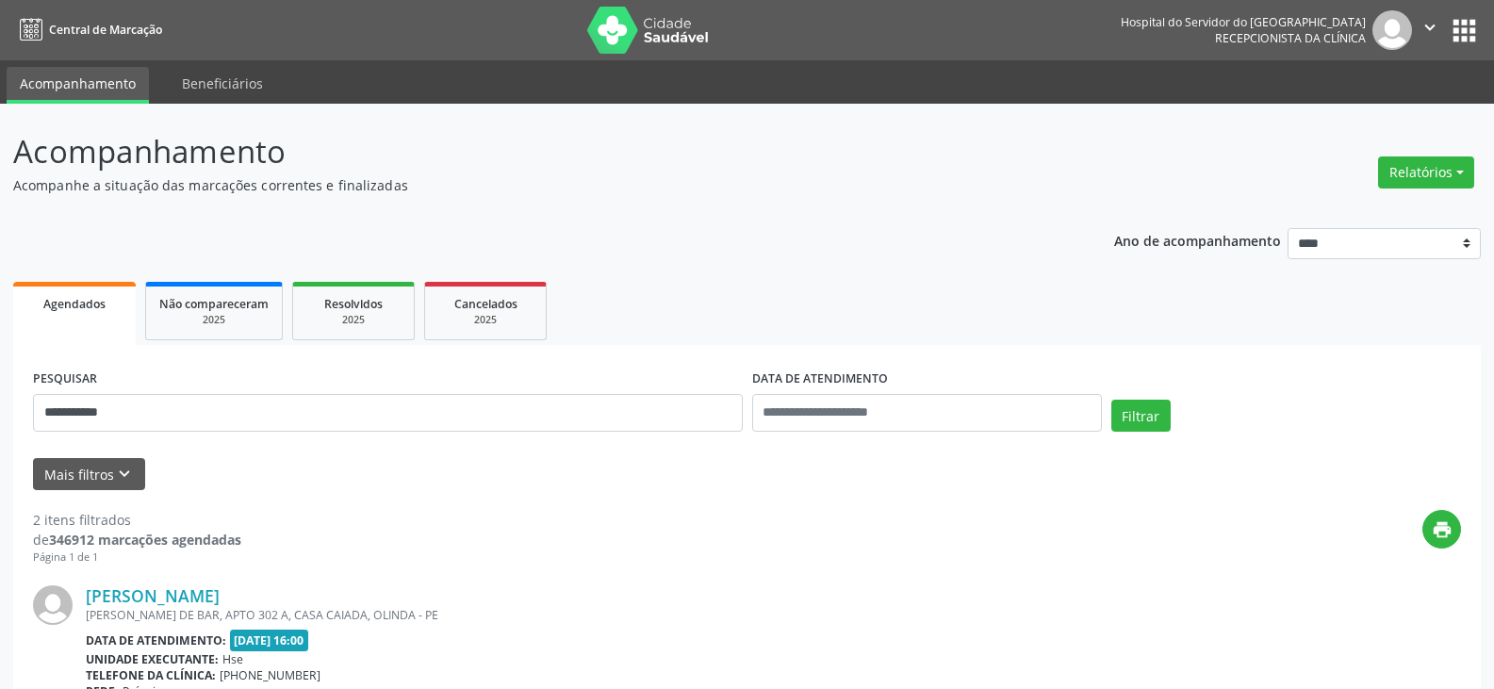
click at [220, 592] on link "[PERSON_NAME]" at bounding box center [153, 595] width 134 height 21
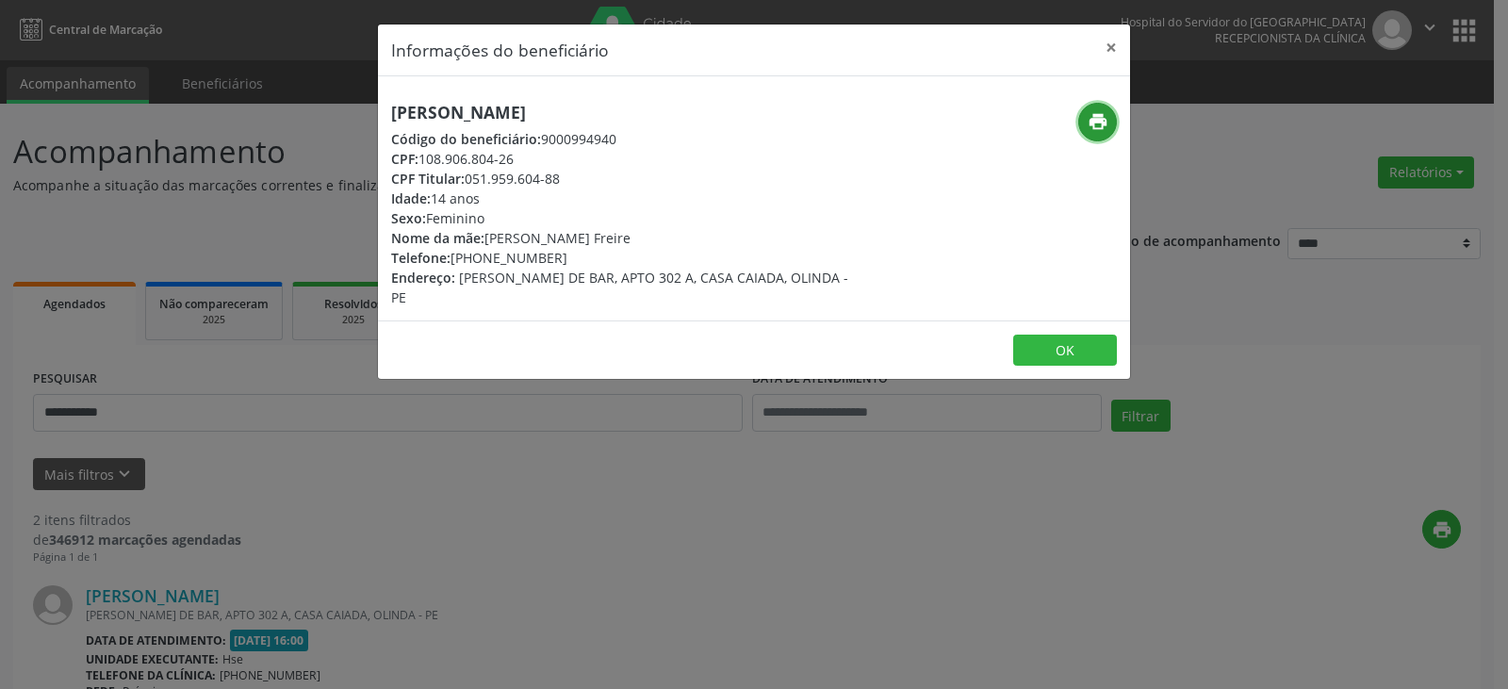
click at [1096, 119] on icon "print" at bounding box center [1098, 121] width 21 height 21
click at [483, 254] on div "Telefone: [PHONE_NUMBER]" at bounding box center [628, 258] width 475 height 20
drag, startPoint x: 483, startPoint y: 255, endPoint x: 567, endPoint y: 256, distance: 83.9
click at [567, 256] on div "Telefone: [PHONE_NUMBER]" at bounding box center [628, 258] width 475 height 20
copy div "99254-9428"
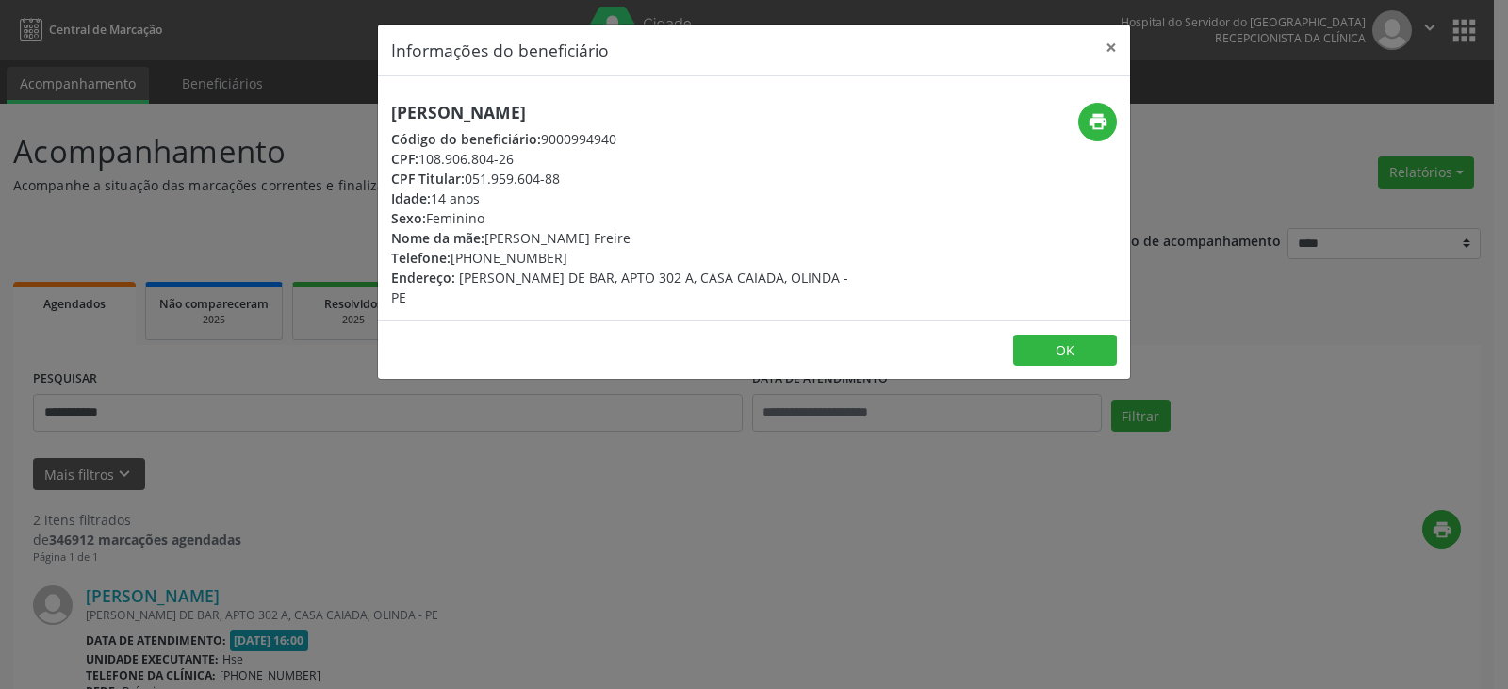
drag, startPoint x: 467, startPoint y: 180, endPoint x: 580, endPoint y: 173, distance: 113.4
click at [580, 173] on div "CPF Titular: 051.959.604-88" at bounding box center [628, 179] width 475 height 20
copy div "051.959.604-88"
click at [1094, 41] on button "×" at bounding box center [1112, 48] width 38 height 46
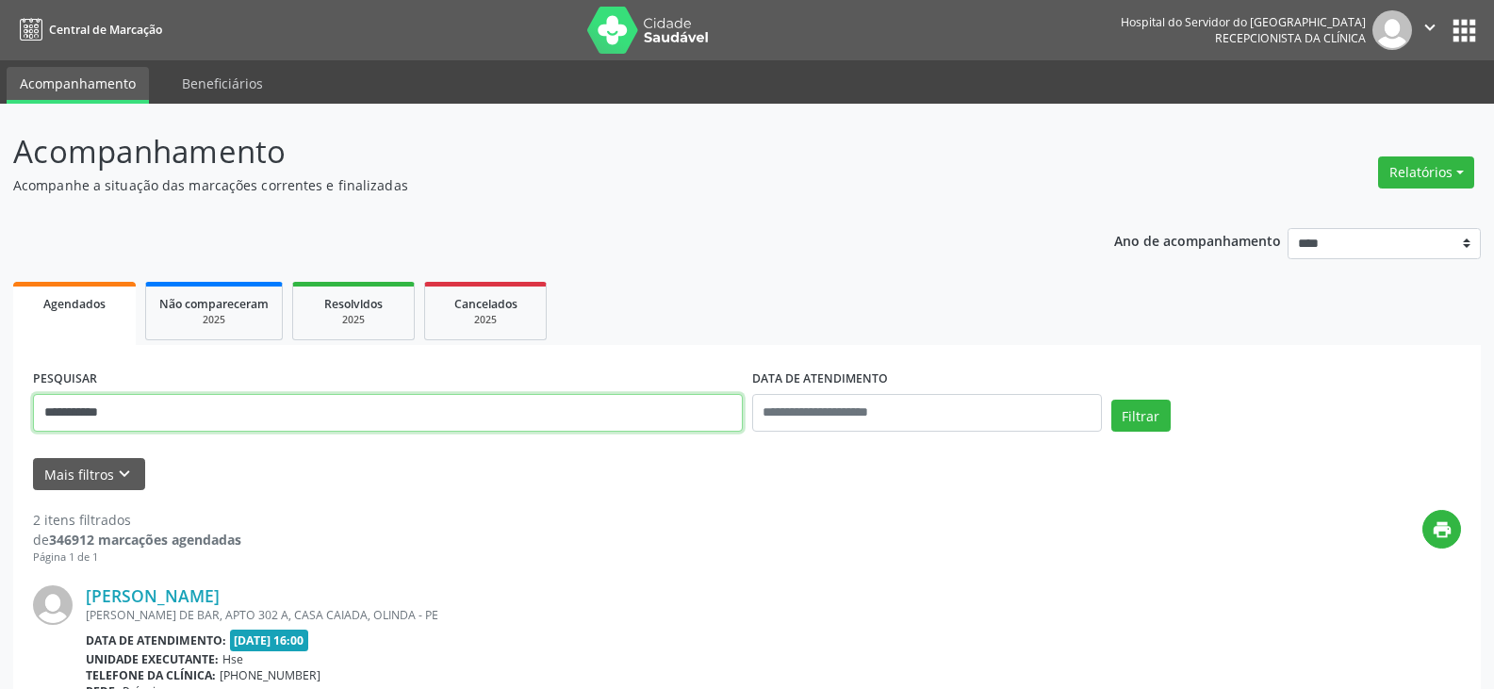
drag, startPoint x: 418, startPoint y: 404, endPoint x: 0, endPoint y: 412, distance: 417.7
click at [0, 412] on div "**********" at bounding box center [747, 639] width 1494 height 1070
paste input "text"
click at [1111, 400] on button "Filtrar" at bounding box center [1140, 416] width 59 height 32
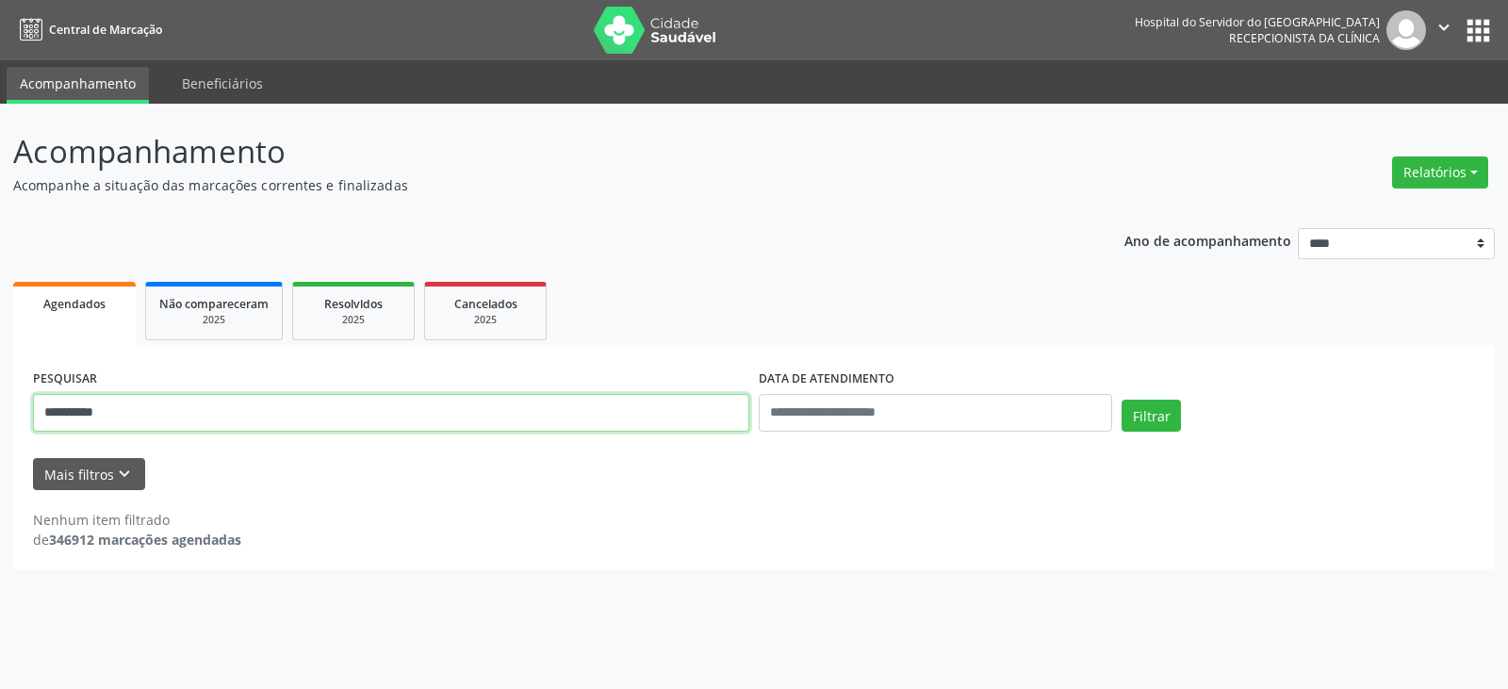
drag, startPoint x: 426, startPoint y: 419, endPoint x: 0, endPoint y: 425, distance: 426.1
click at [0, 425] on div "**********" at bounding box center [754, 396] width 1508 height 585
paste input "****"
type input "**********"
click at [1122, 400] on button "Filtrar" at bounding box center [1151, 416] width 59 height 32
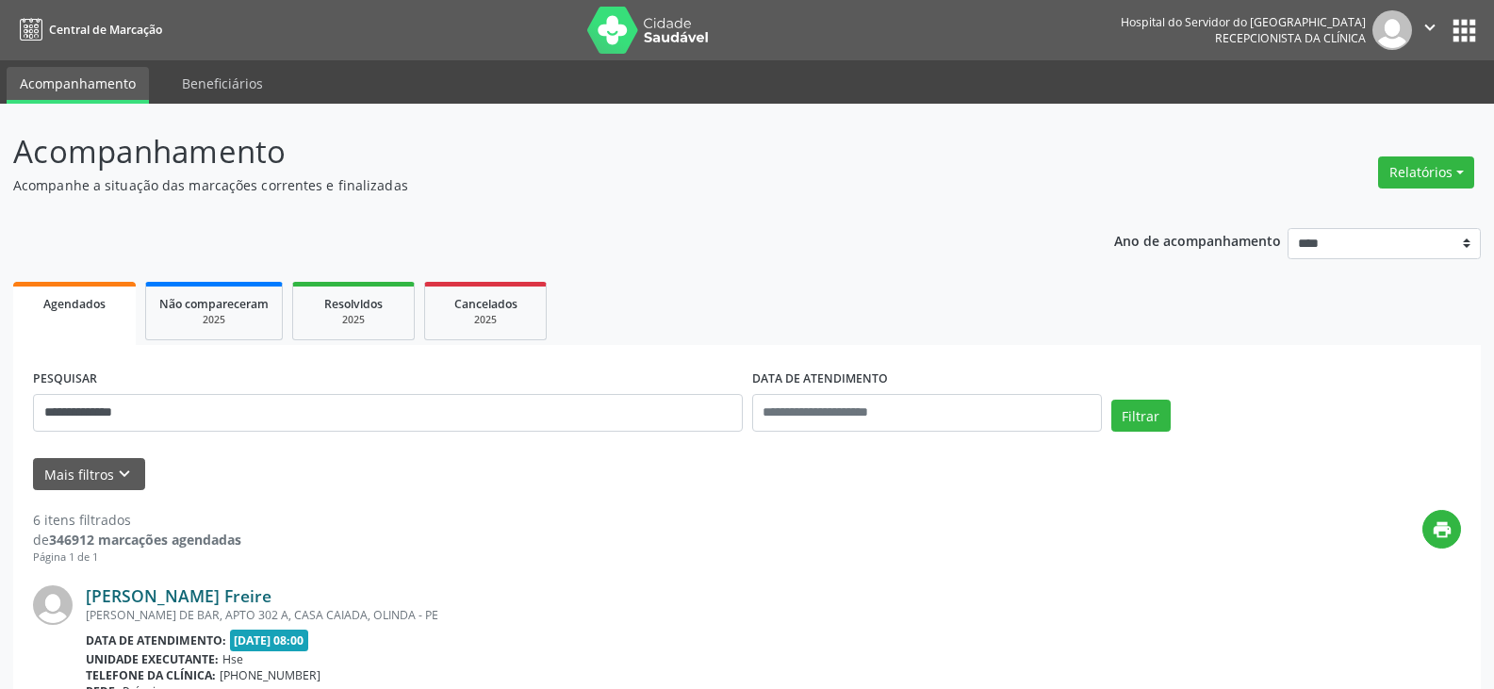
click at [271, 590] on link "[PERSON_NAME] Freire" at bounding box center [179, 595] width 186 height 21
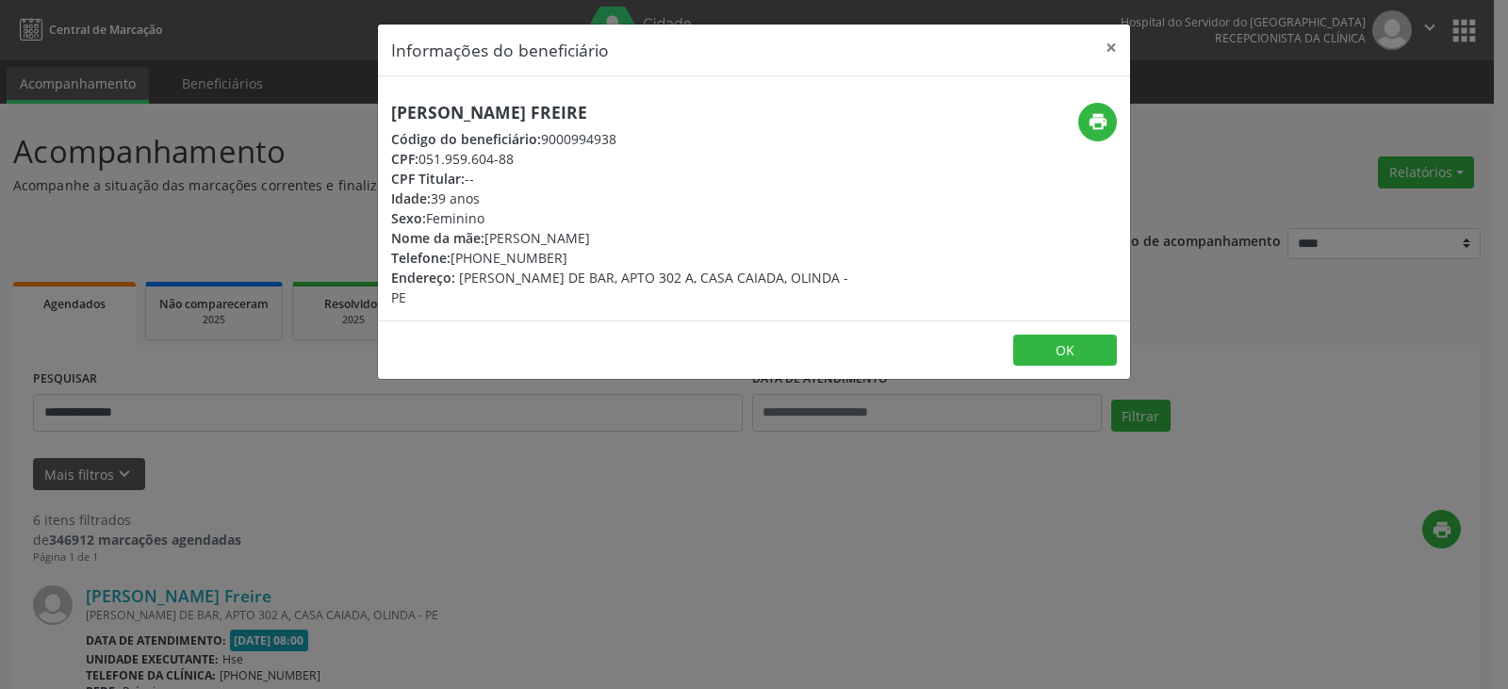
drag, startPoint x: 811, startPoint y: 112, endPoint x: 387, endPoint y: 116, distance: 423.3
click at [387, 116] on div "[PERSON_NAME] Freire Código do beneficiário: 9000994938 CPF: 051.959.604-88 CPF…" at bounding box center [628, 205] width 501 height 205
